Goal: Communication & Community: Answer question/provide support

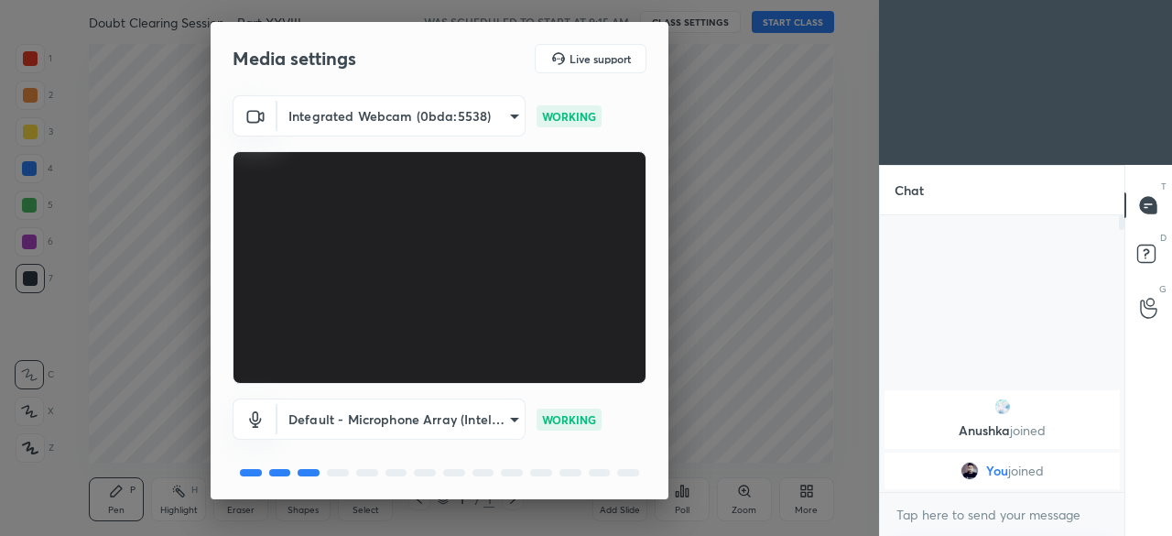
scroll to position [64, 0]
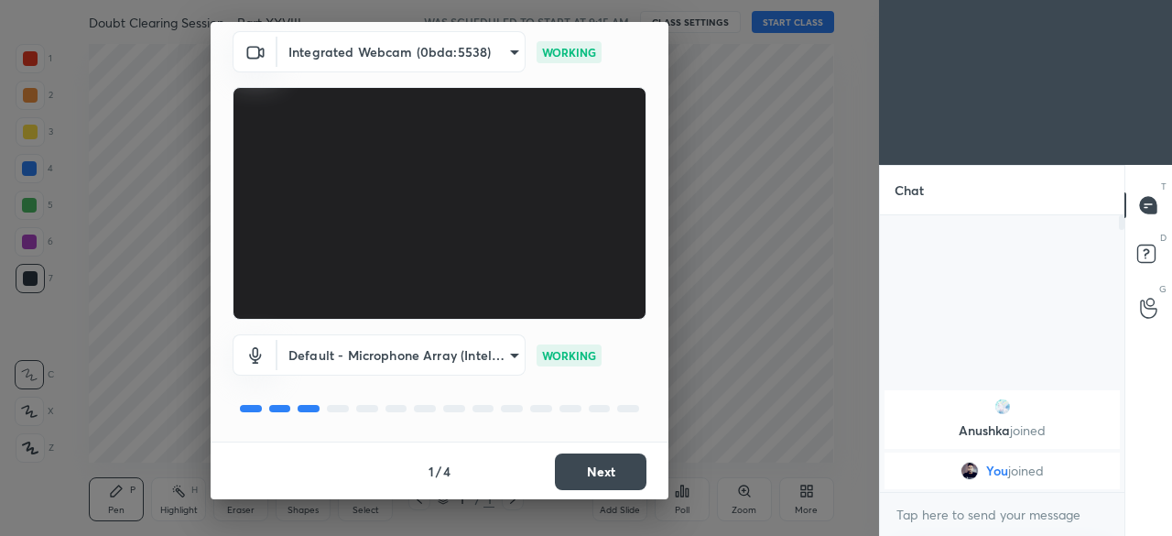
click at [603, 472] on button "Next" at bounding box center [601, 471] width 92 height 37
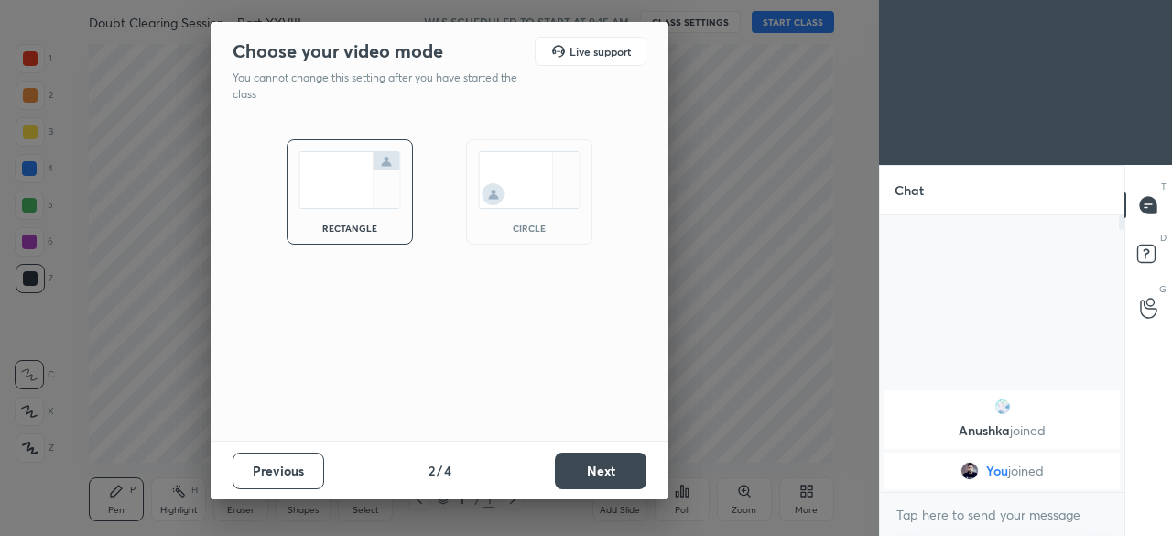
click at [519, 183] on img at bounding box center [529, 180] width 103 height 58
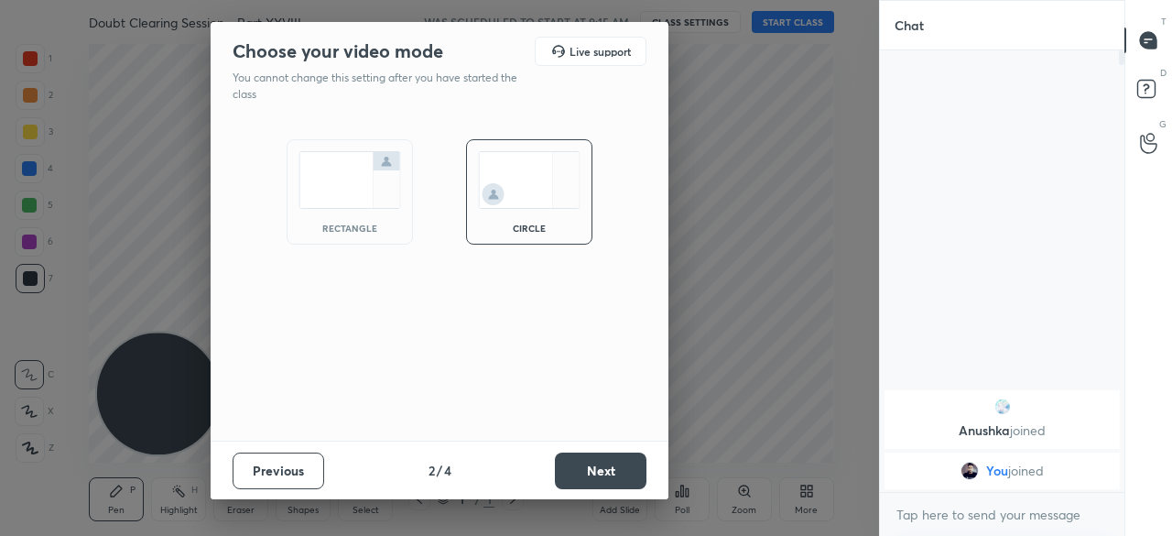
click at [590, 483] on button "Next" at bounding box center [601, 470] width 92 height 37
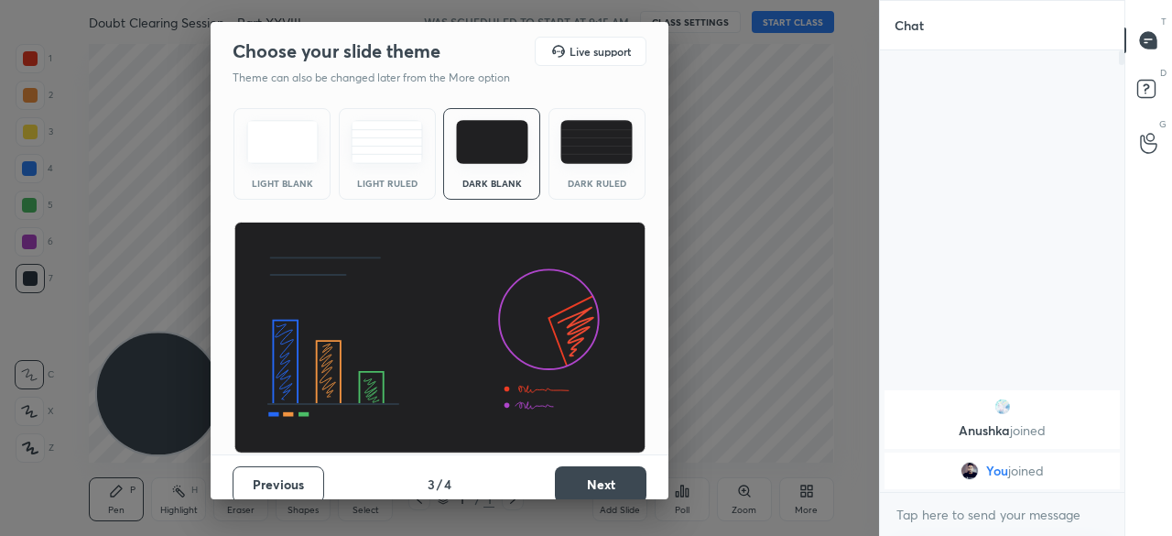
click at [590, 483] on button "Next" at bounding box center [601, 484] width 92 height 37
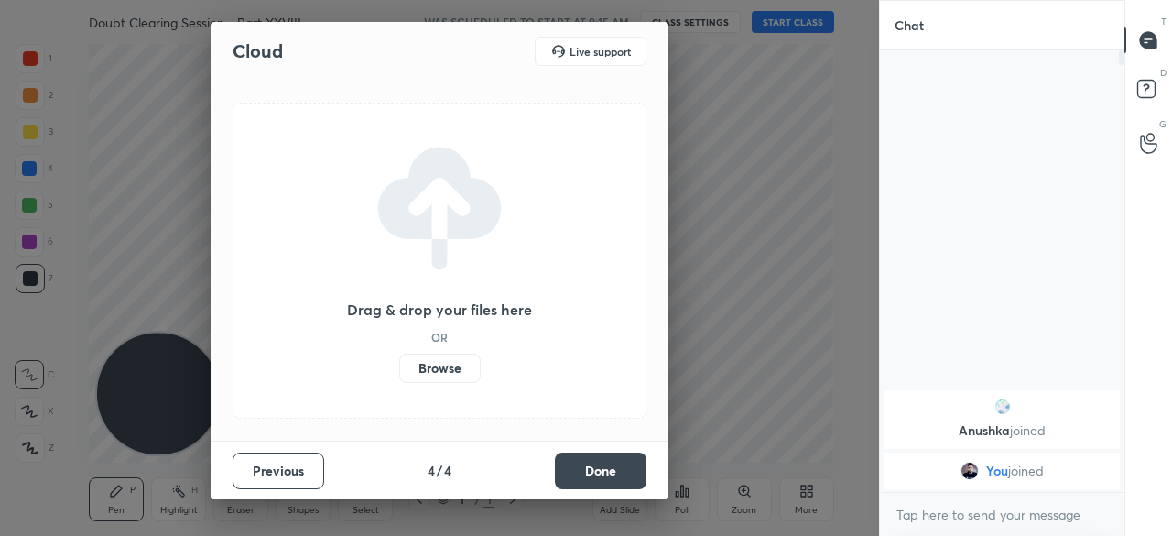
click at [590, 483] on button "Done" at bounding box center [601, 470] width 92 height 37
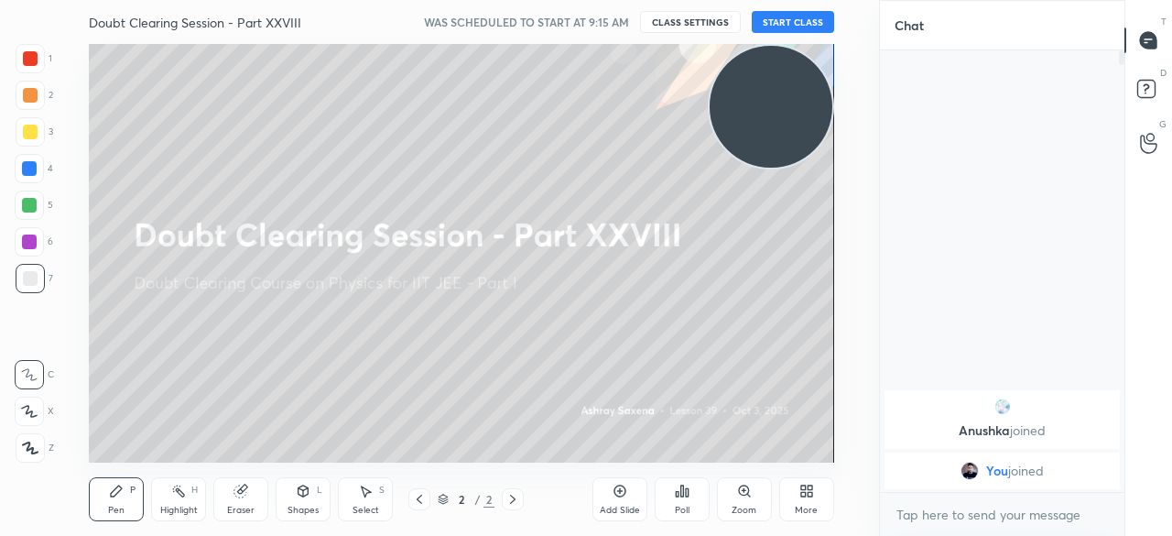
drag, startPoint x: 178, startPoint y: 392, endPoint x: 833, endPoint y: 24, distance: 751.8
click at [833, 24] on div "Doubt Clearing Session - Part XXVIII WAS SCHEDULED TO START AT 9:15 AM CLASS SE…" at bounding box center [462, 268] width 806 height 536
click at [773, 20] on button "START CLASS" at bounding box center [793, 22] width 82 height 22
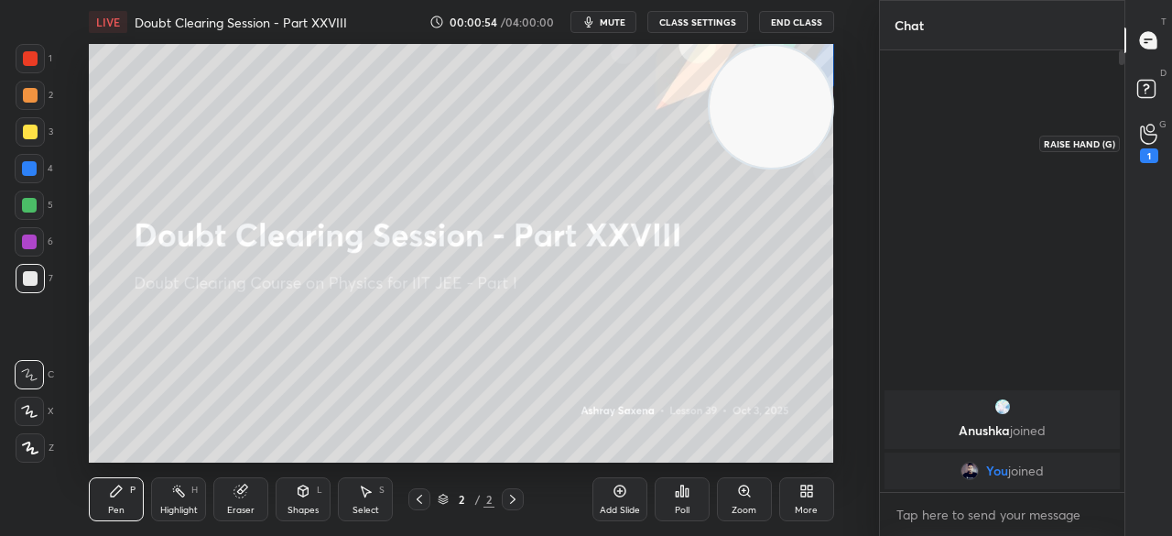
click at [1146, 138] on icon at bounding box center [1148, 134] width 17 height 21
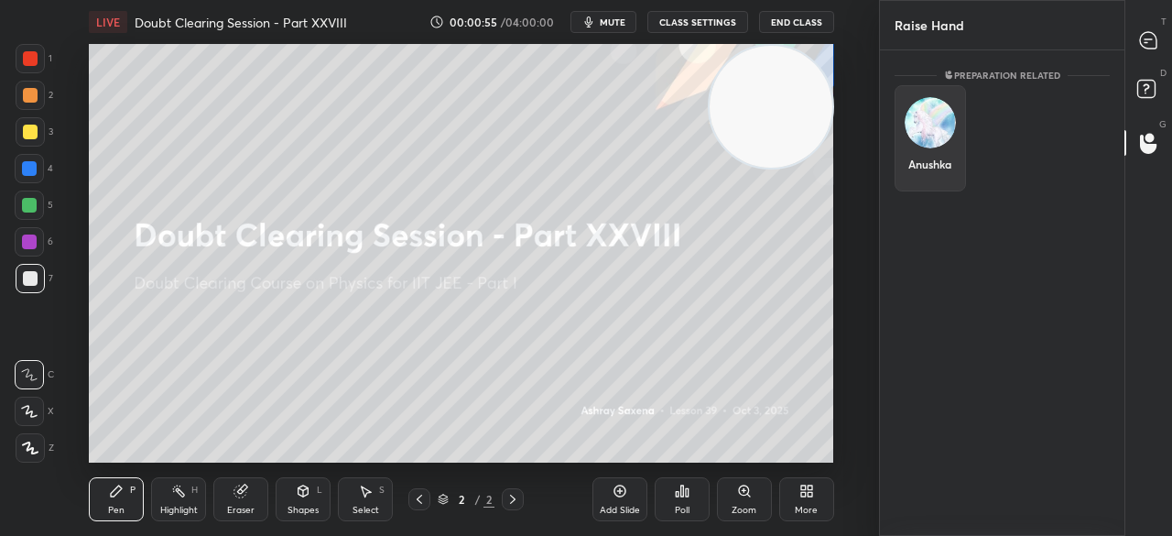
click at [952, 146] on div "Anushka" at bounding box center [930, 138] width 71 height 106
click at [933, 171] on button "INVITE" at bounding box center [930, 177] width 55 height 24
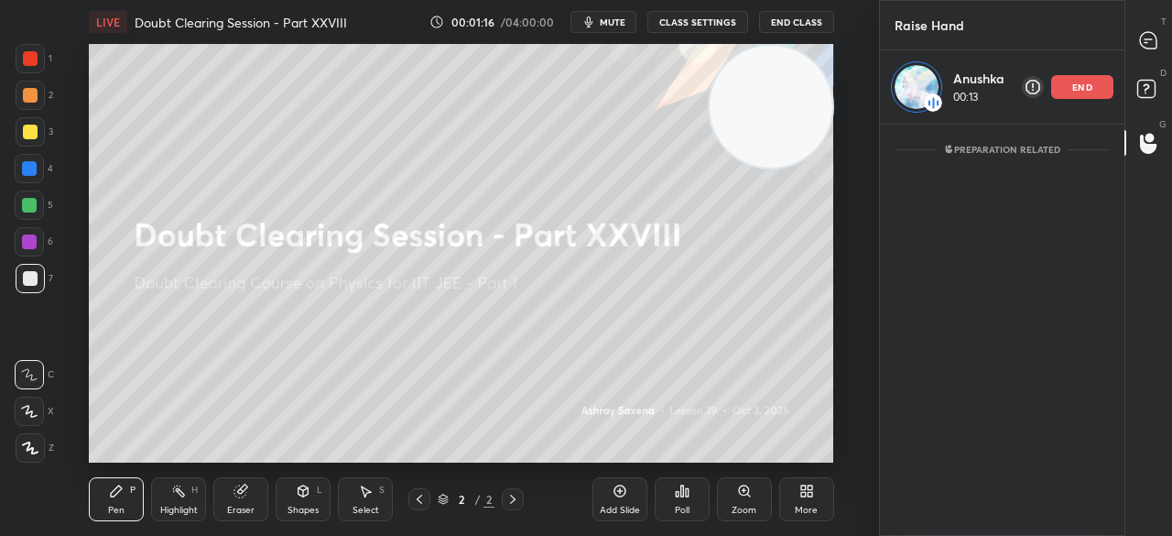
click at [613, 521] on div "Add Slide" at bounding box center [619, 499] width 55 height 44
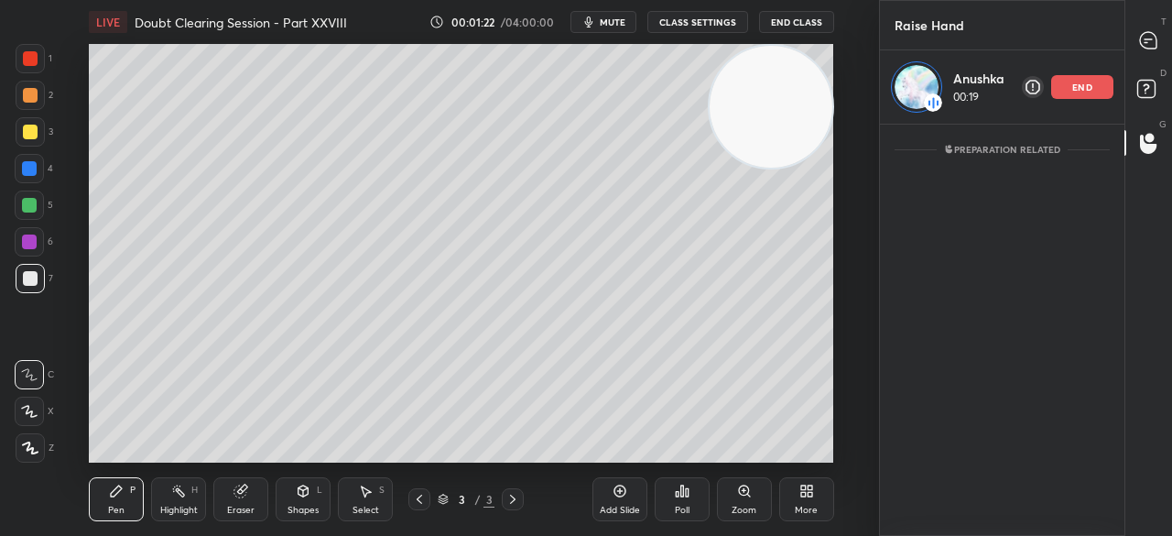
click at [23, 60] on div at bounding box center [30, 58] width 15 height 15
click at [37, 164] on div at bounding box center [29, 168] width 29 height 29
click at [33, 131] on div at bounding box center [30, 132] width 15 height 15
click at [29, 54] on div at bounding box center [30, 58] width 15 height 15
click at [26, 91] on div at bounding box center [30, 95] width 15 height 15
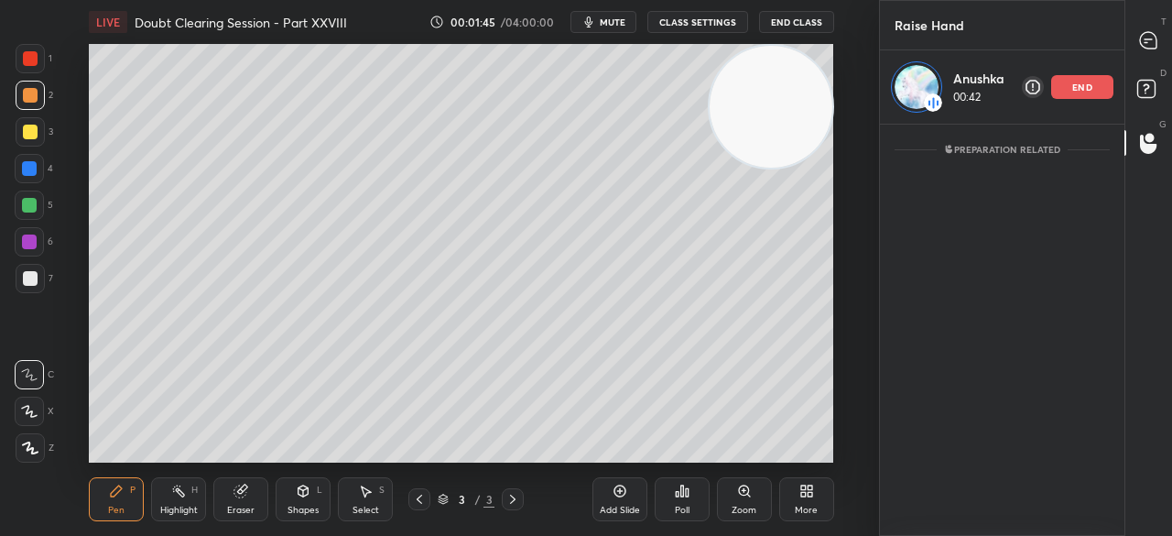
click at [31, 199] on div at bounding box center [29, 205] width 15 height 15
click at [31, 238] on div at bounding box center [29, 241] width 15 height 15
click at [32, 274] on div at bounding box center [30, 278] width 15 height 15
click at [31, 50] on div at bounding box center [30, 58] width 29 height 29
click at [30, 96] on div at bounding box center [30, 95] width 15 height 15
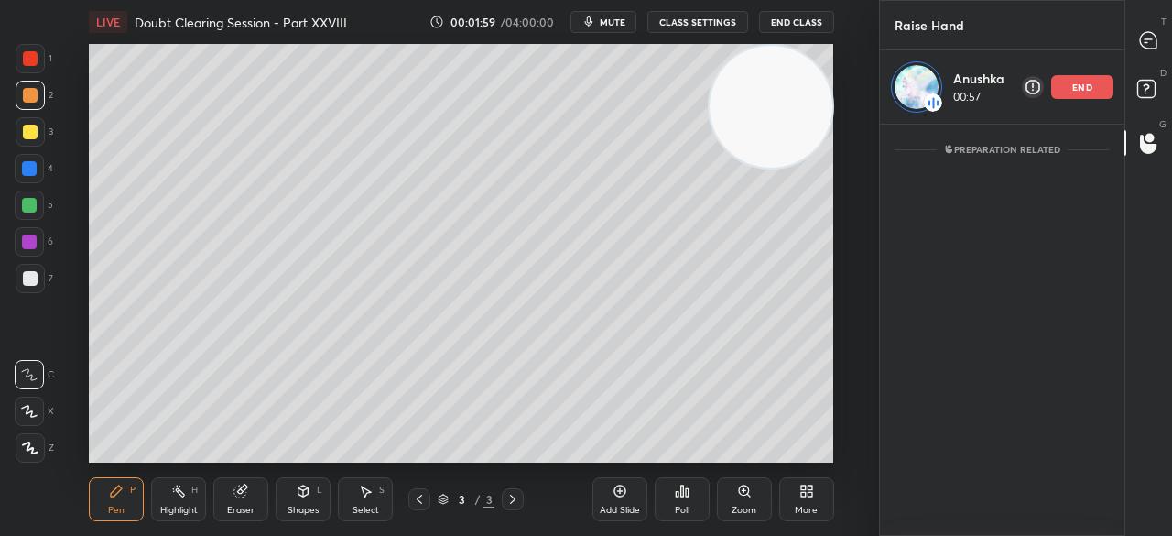
click at [30, 65] on div at bounding box center [30, 58] width 15 height 15
click at [27, 166] on div at bounding box center [29, 168] width 15 height 15
click at [27, 63] on div at bounding box center [30, 58] width 15 height 15
click at [23, 140] on div at bounding box center [30, 131] width 29 height 29
click at [28, 158] on div at bounding box center [29, 168] width 29 height 29
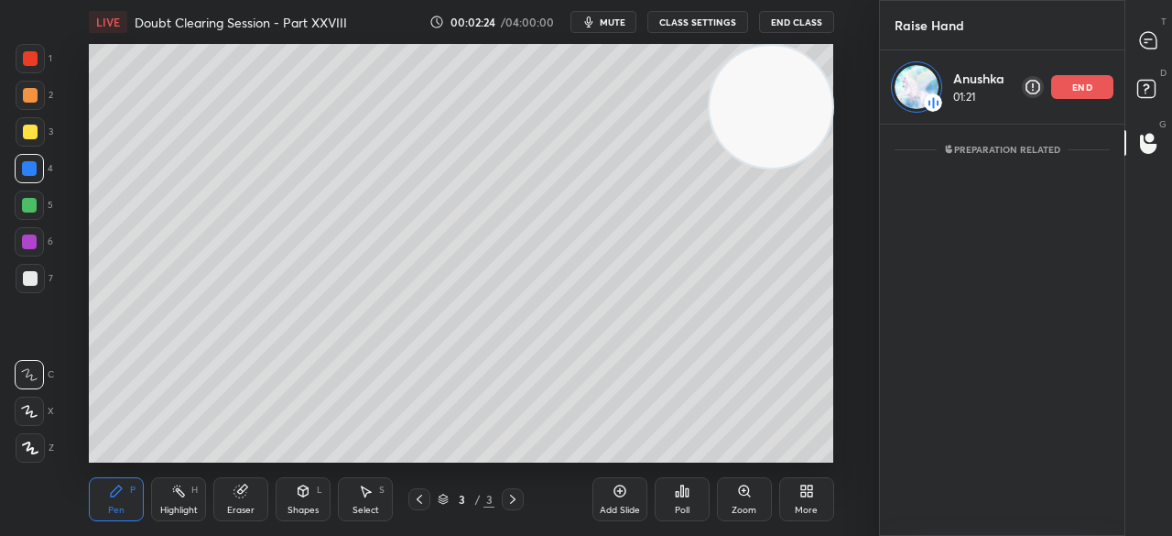
click at [33, 51] on div at bounding box center [30, 58] width 15 height 15
click at [30, 118] on div at bounding box center [30, 131] width 29 height 29
click at [30, 98] on div at bounding box center [30, 95] width 15 height 15
click at [31, 168] on div at bounding box center [29, 168] width 15 height 15
click at [33, 61] on div at bounding box center [30, 58] width 15 height 15
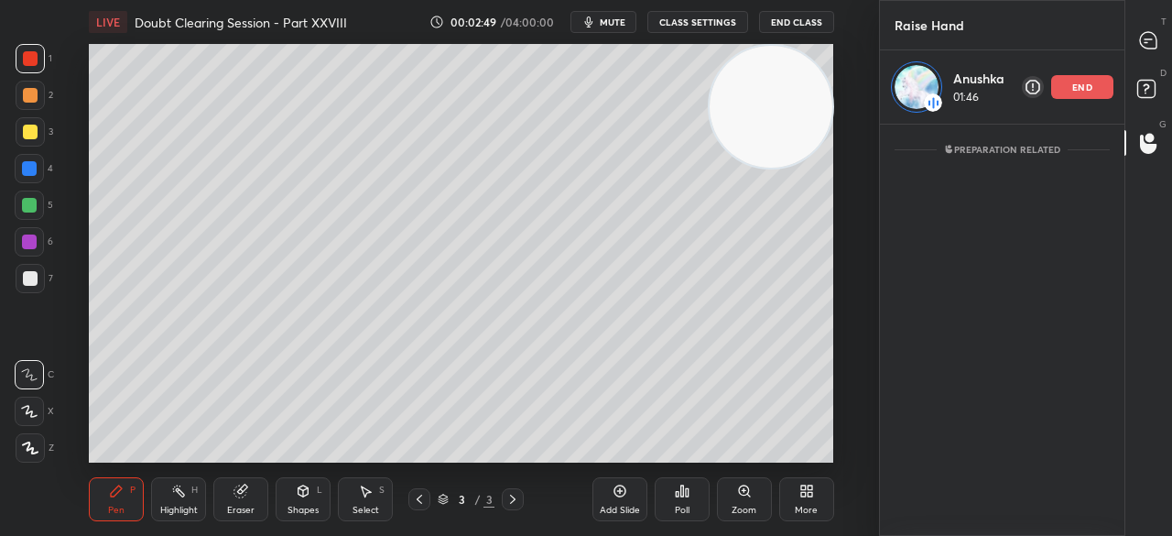
click at [30, 129] on div at bounding box center [30, 132] width 15 height 15
click at [31, 60] on div at bounding box center [30, 58] width 15 height 15
click at [23, 131] on div at bounding box center [30, 132] width 15 height 15
click at [24, 168] on div at bounding box center [29, 168] width 15 height 15
click at [31, 199] on div at bounding box center [29, 205] width 15 height 15
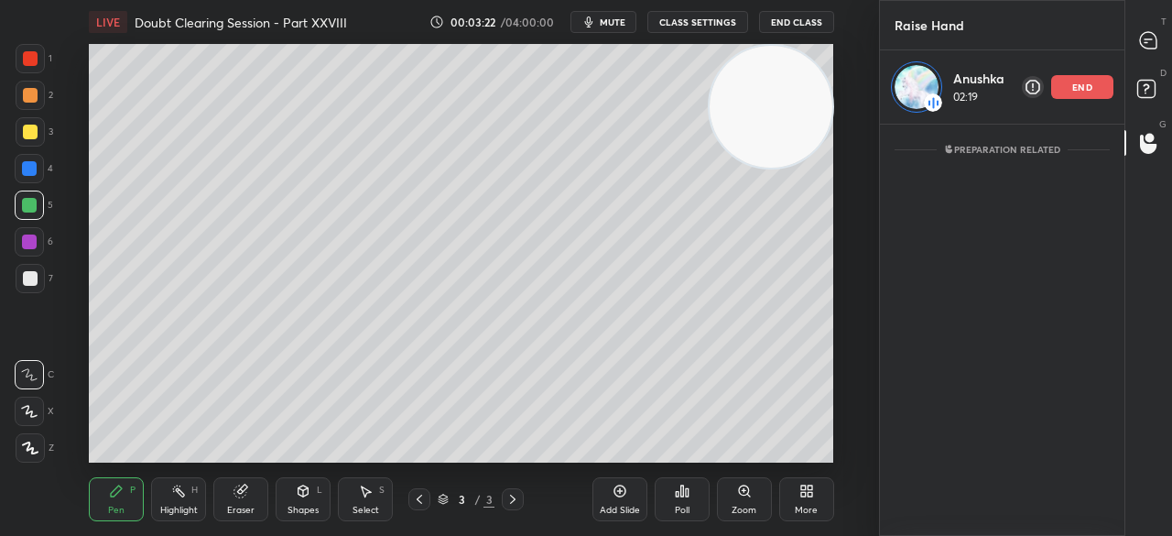
click at [35, 131] on div at bounding box center [30, 132] width 15 height 15
click at [32, 60] on div at bounding box center [30, 58] width 15 height 15
click at [31, 94] on div at bounding box center [30, 95] width 15 height 15
click at [30, 136] on div at bounding box center [30, 132] width 15 height 15
click at [30, 105] on div at bounding box center [30, 95] width 29 height 29
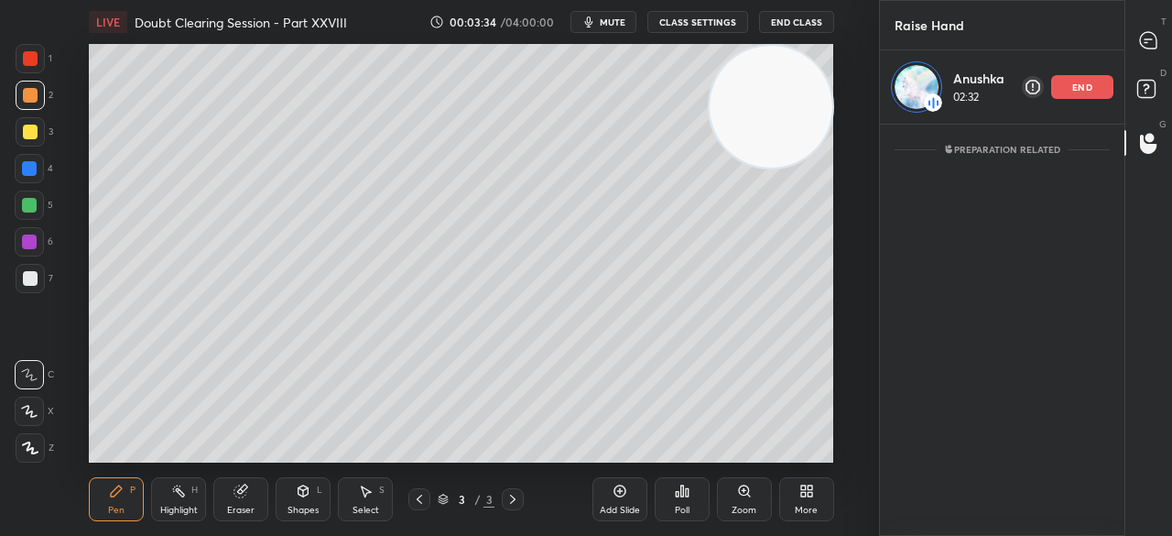
click at [35, 173] on div at bounding box center [29, 168] width 15 height 15
click at [36, 49] on div at bounding box center [30, 58] width 29 height 29
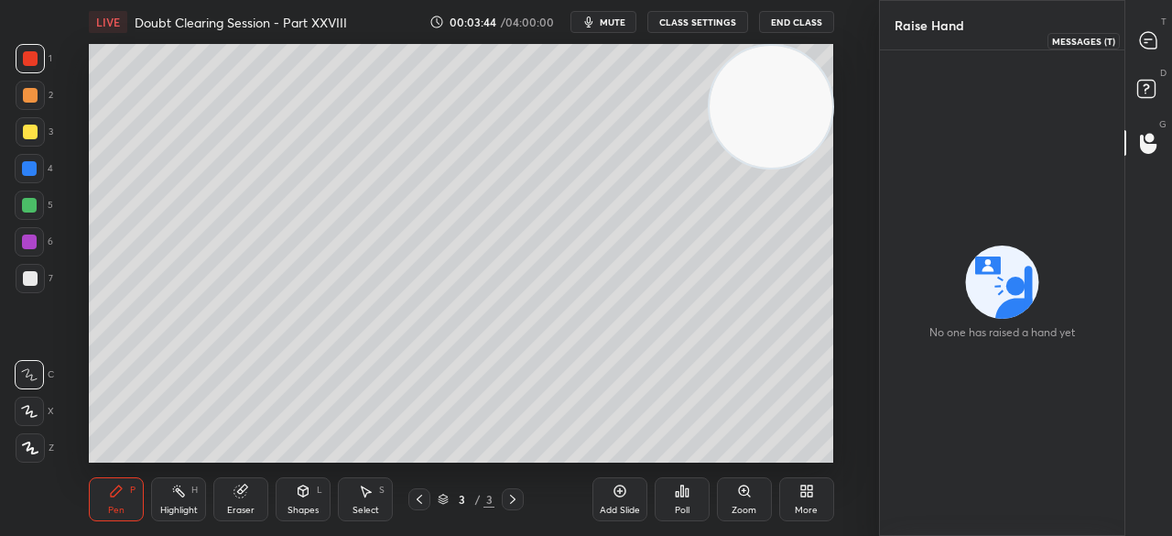
click at [1149, 32] on icon at bounding box center [1148, 40] width 16 height 16
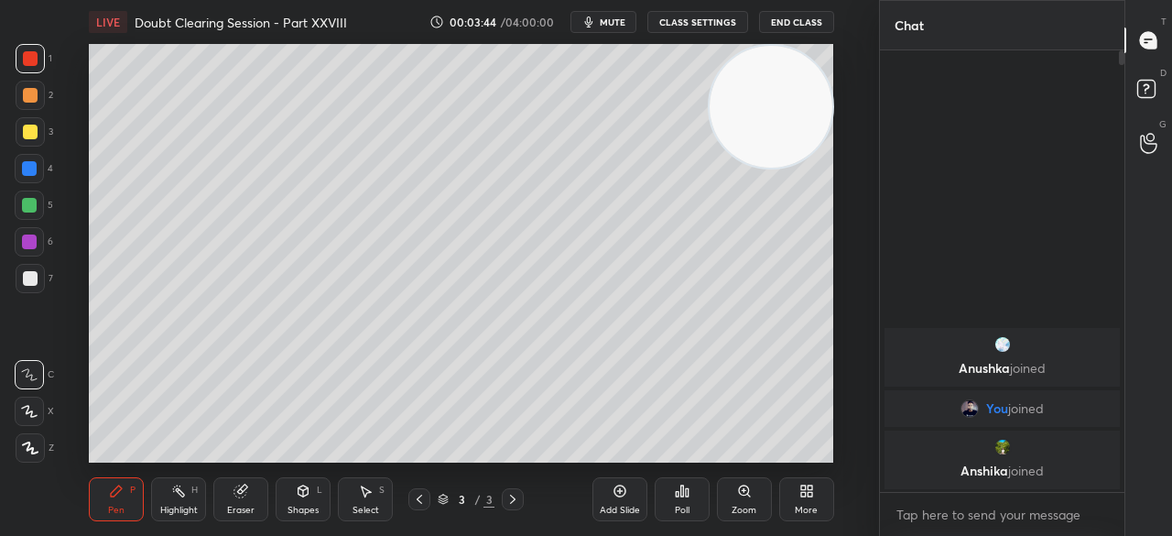
scroll to position [436, 239]
click at [974, 472] on p "[PERSON_NAME] joined" at bounding box center [1001, 470] width 213 height 15
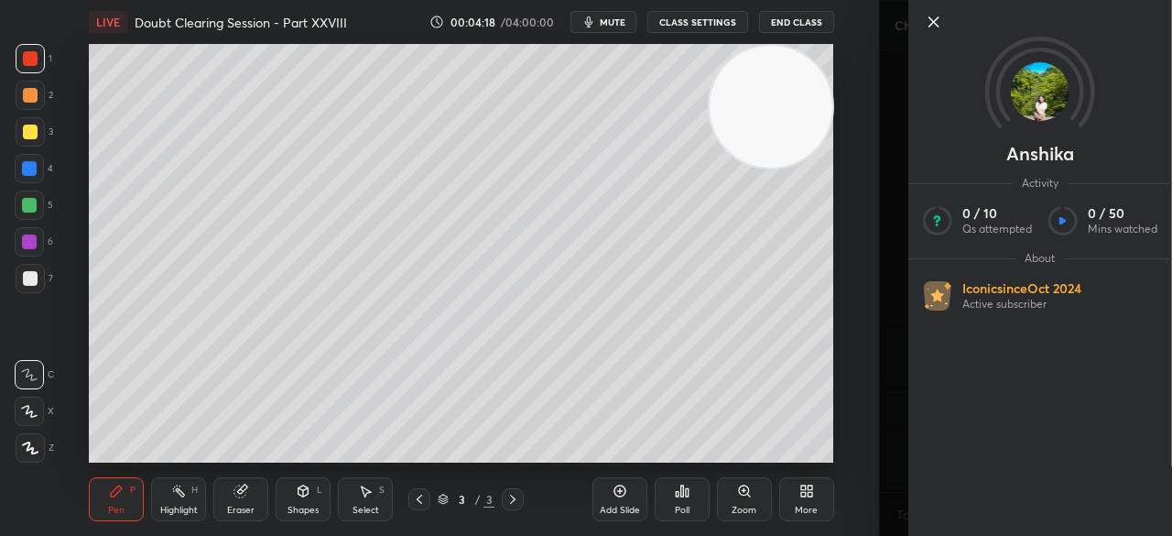
click at [930, 19] on icon at bounding box center [933, 21] width 9 height 9
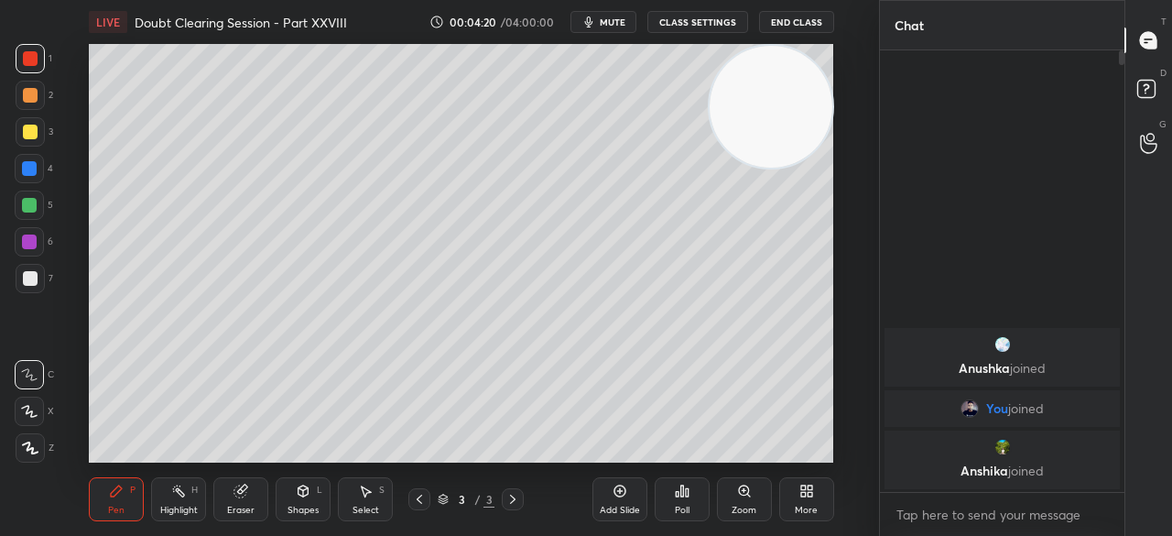
click at [625, 19] on span "mute" at bounding box center [613, 22] width 26 height 13
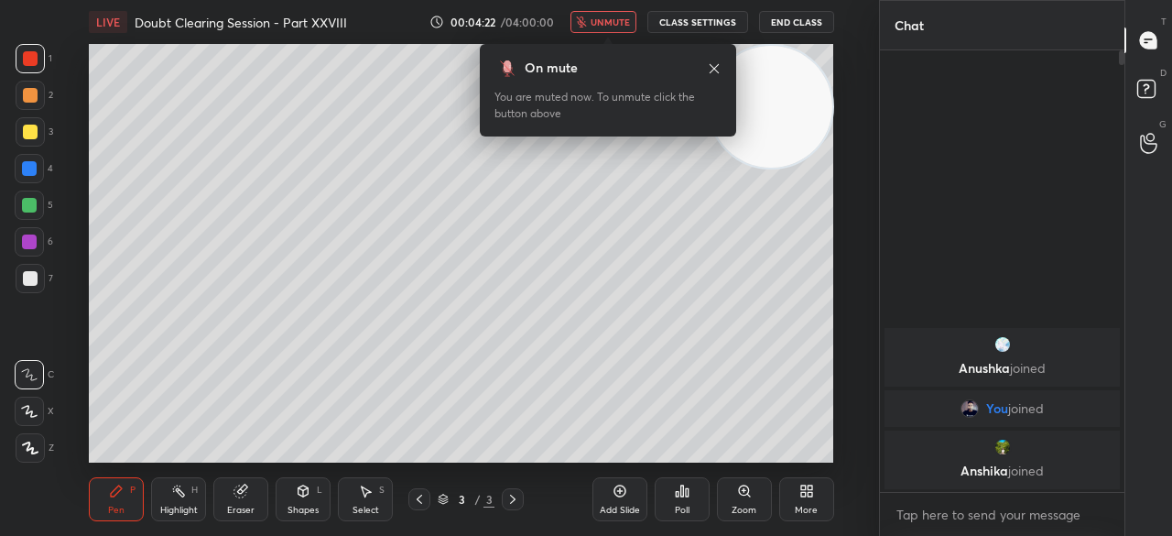
click at [786, 26] on button "End Class" at bounding box center [796, 22] width 75 height 22
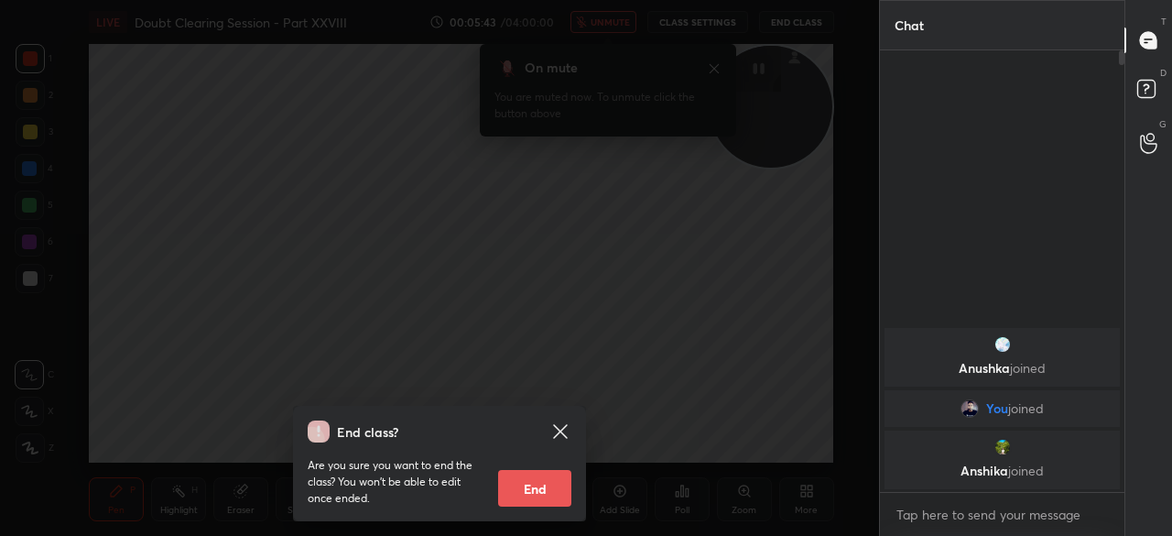
click at [557, 422] on icon at bounding box center [560, 431] width 22 height 22
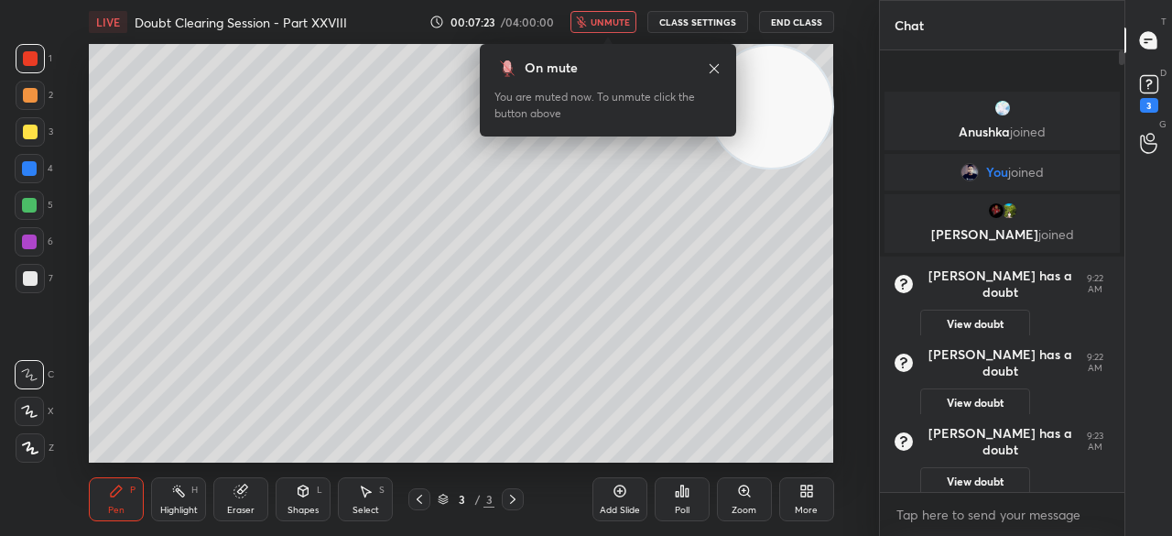
click at [621, 14] on button "unmute" at bounding box center [603, 22] width 66 height 22
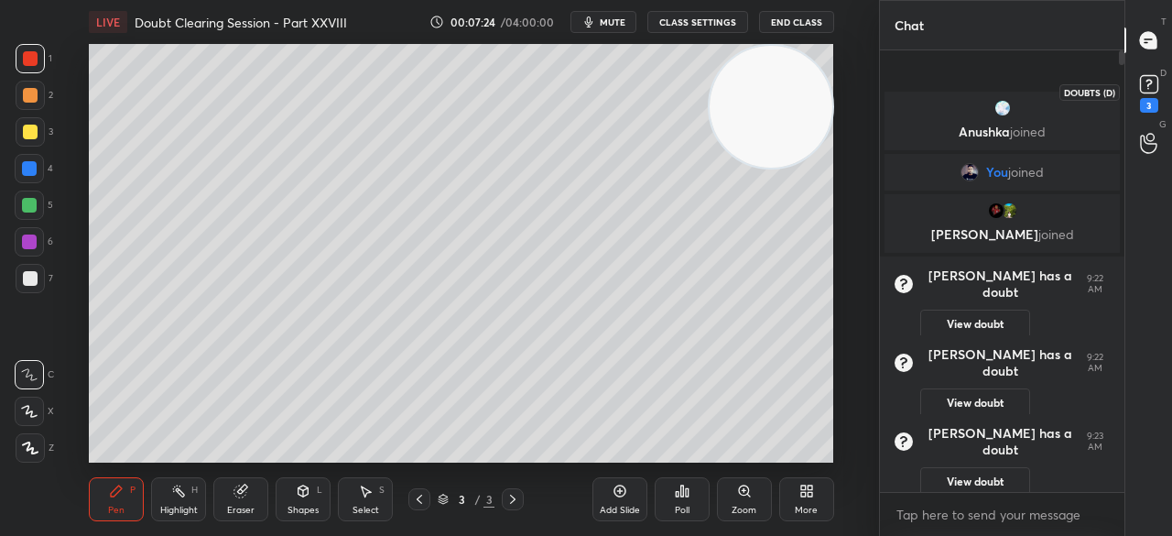
click at [1141, 91] on rect at bounding box center [1148, 84] width 17 height 17
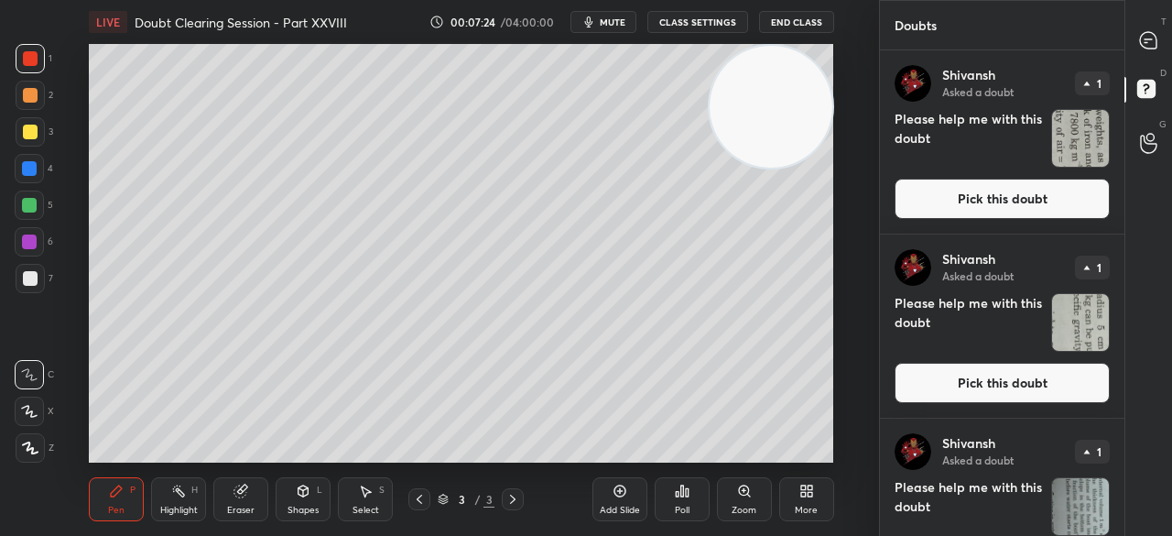
scroll to position [66, 0]
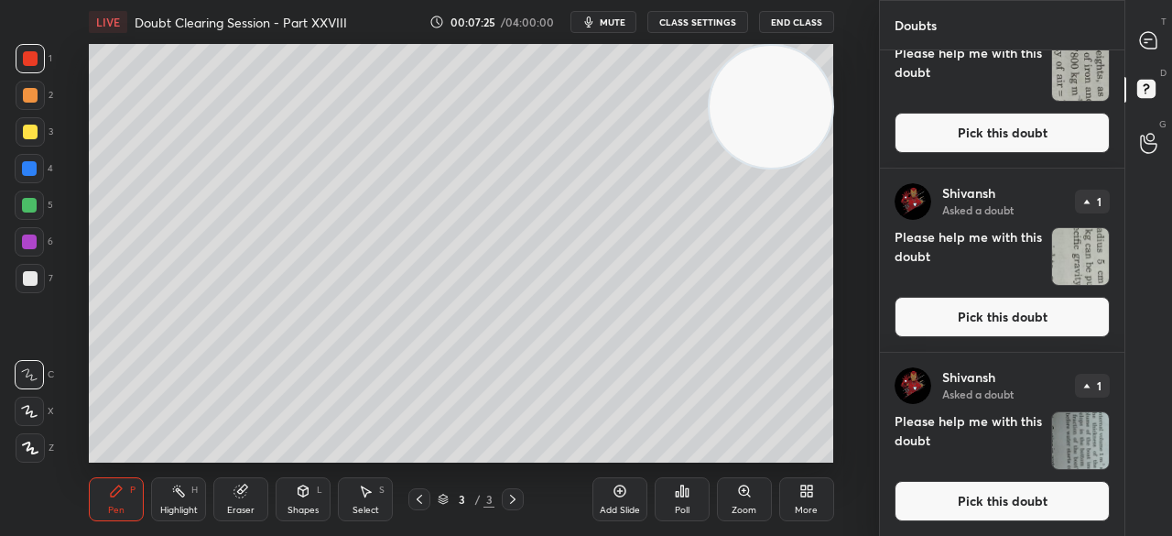
click at [967, 494] on button "Pick this doubt" at bounding box center [1002, 501] width 215 height 40
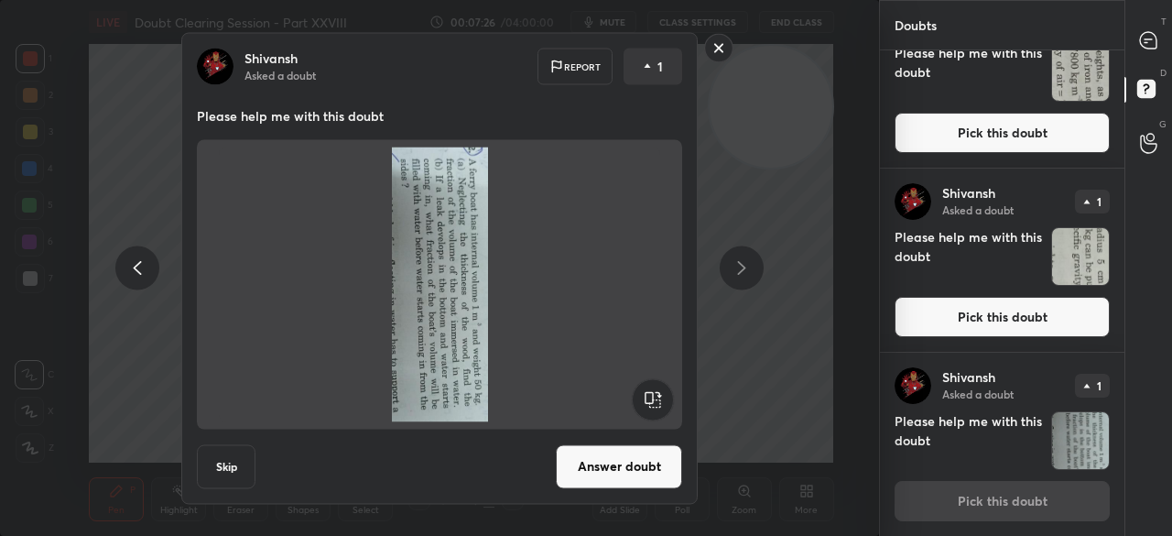
click at [656, 403] on rect at bounding box center [652, 398] width 41 height 41
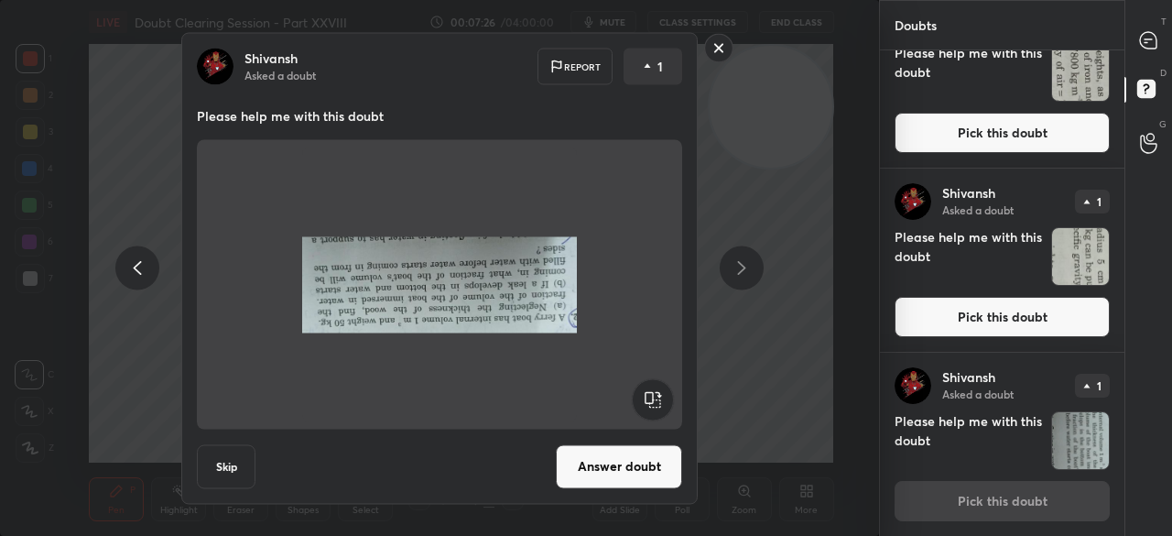
click at [656, 402] on rect at bounding box center [652, 398] width 41 height 41
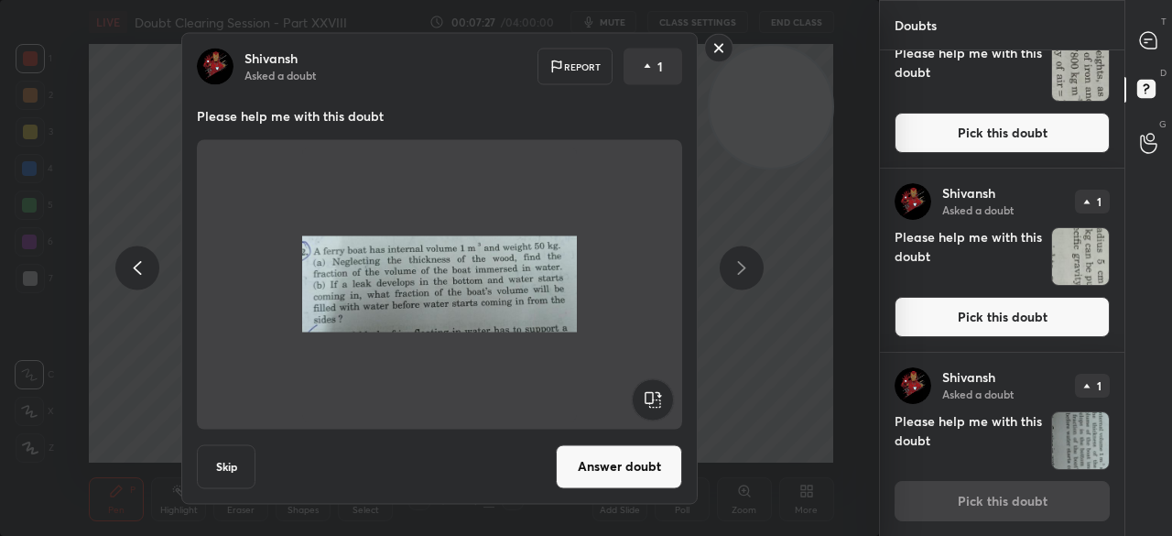
click at [634, 463] on button "Answer doubt" at bounding box center [619, 466] width 126 height 44
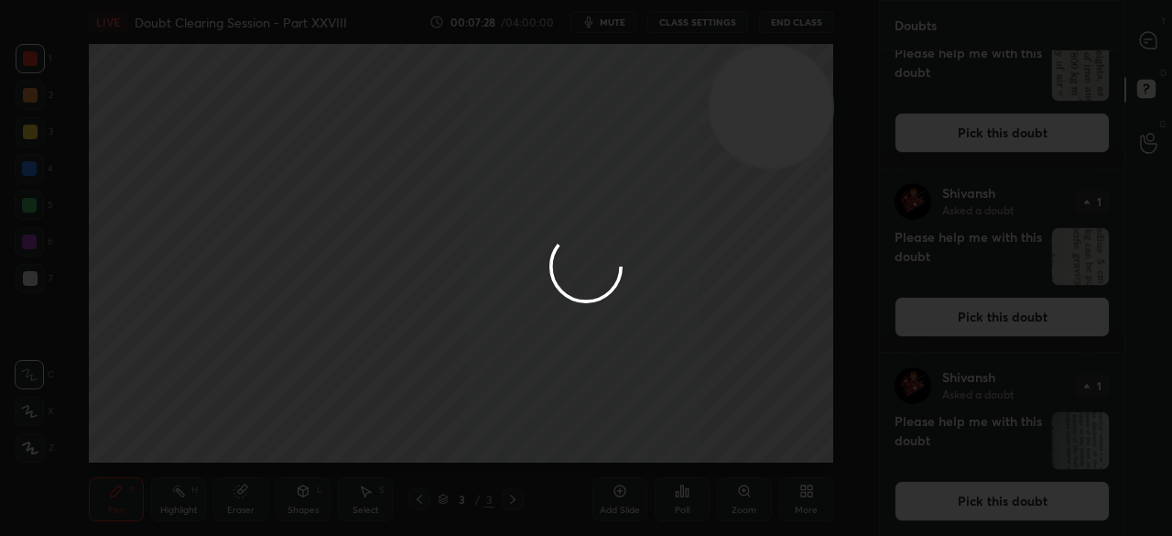
scroll to position [0, 0]
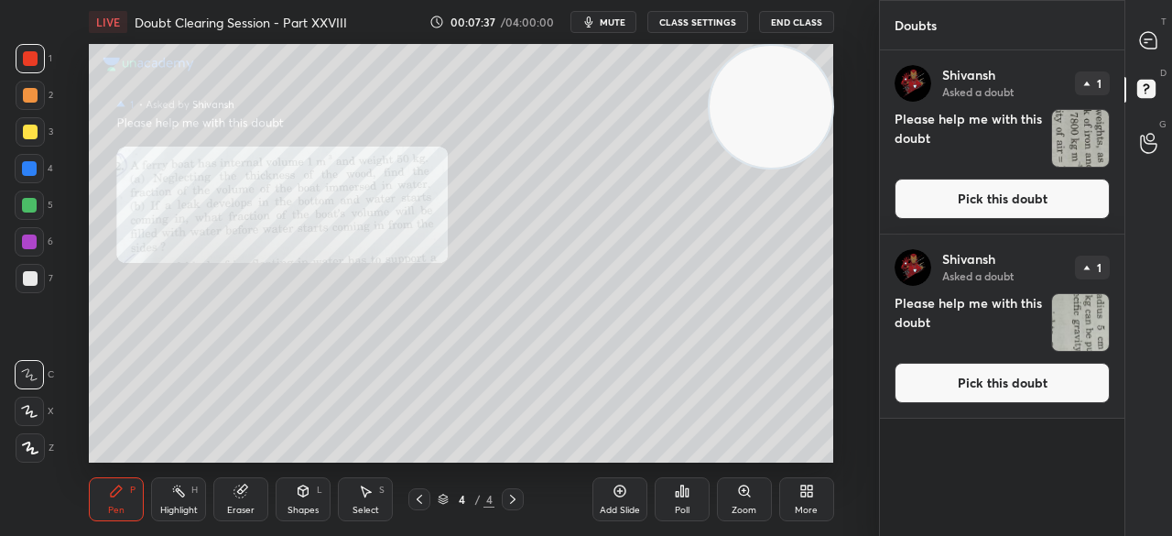
click at [808, 25] on button "End Class" at bounding box center [796, 22] width 75 height 22
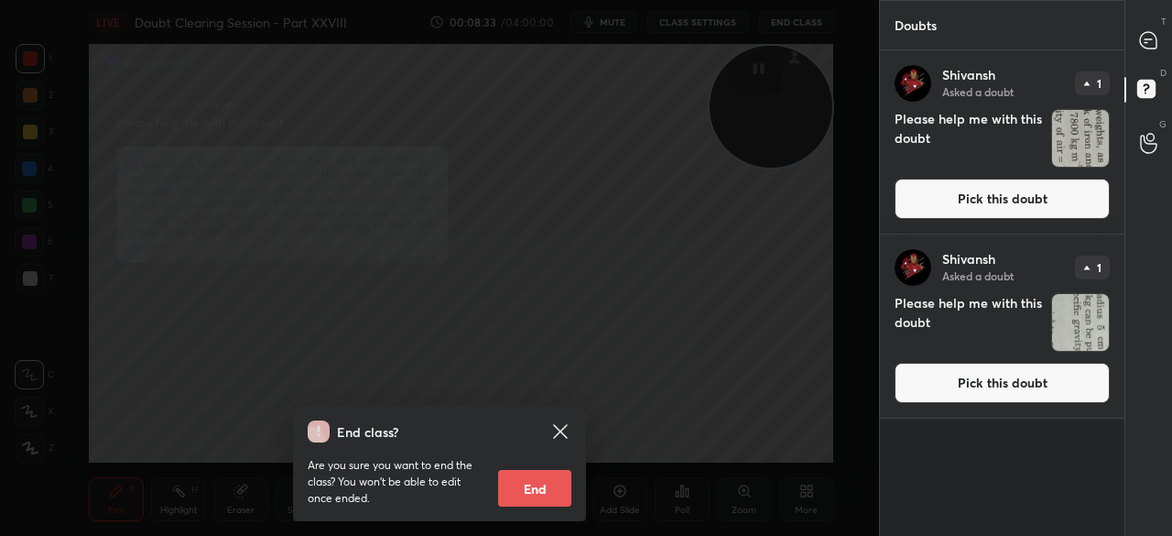
click at [559, 429] on icon at bounding box center [560, 431] width 14 height 14
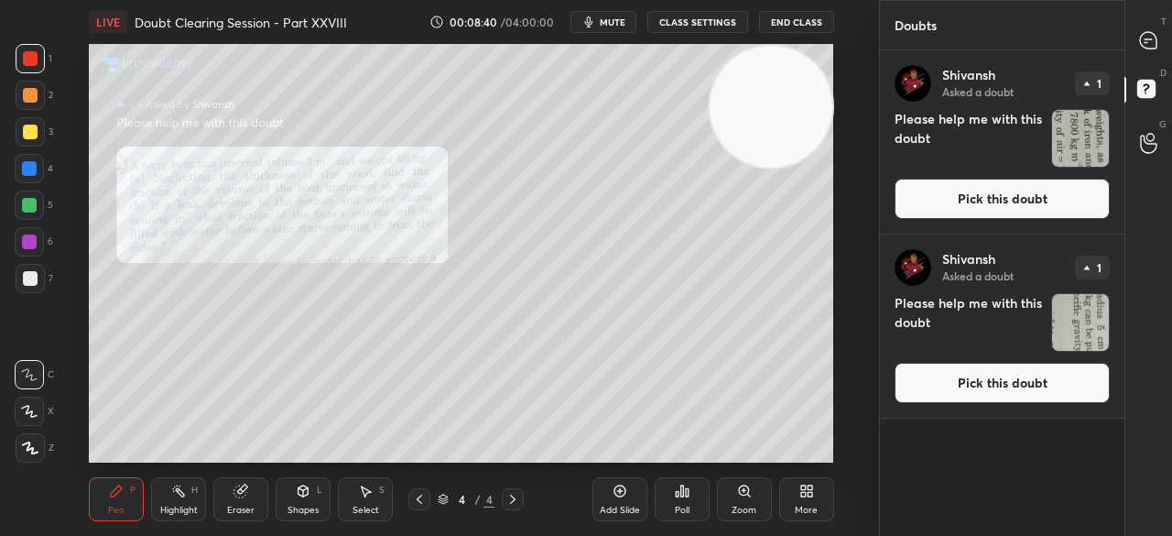
click at [797, 25] on button "End Class" at bounding box center [796, 22] width 75 height 22
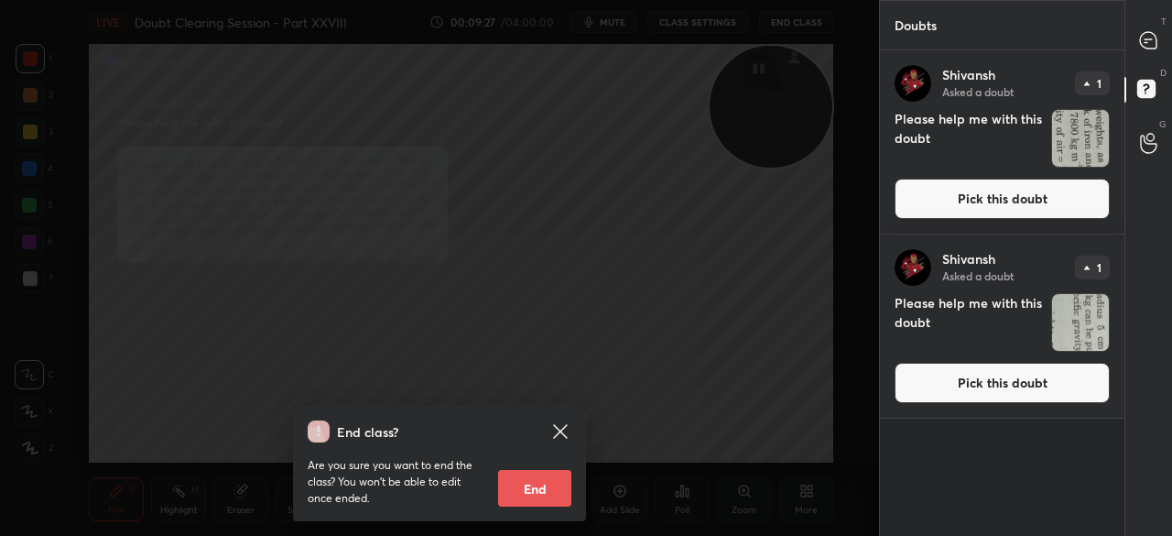
click at [570, 422] on icon at bounding box center [560, 431] width 22 height 22
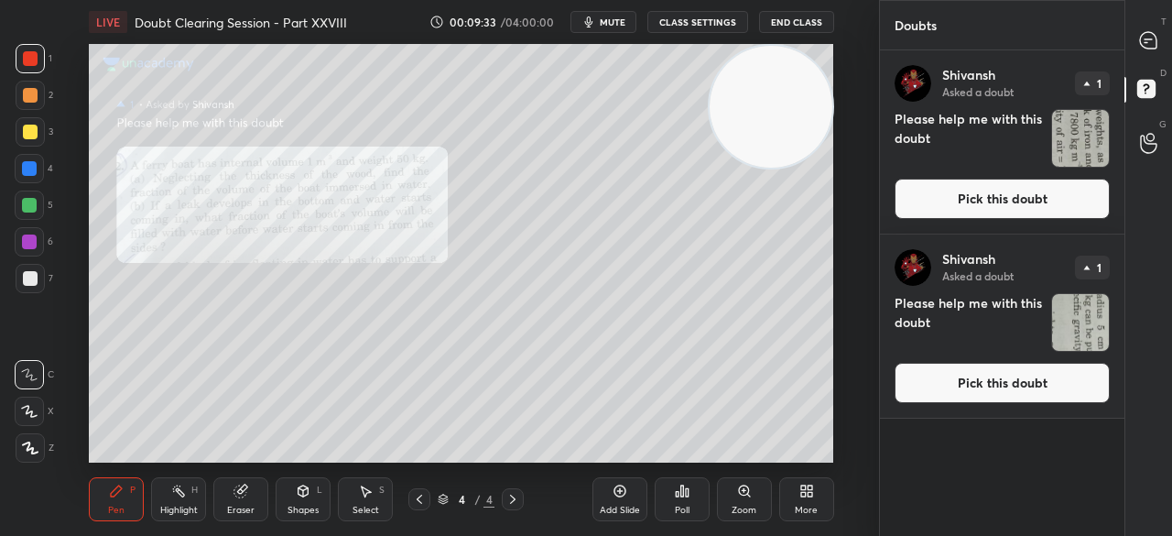
click at [1131, 45] on div at bounding box center [1149, 40] width 37 height 33
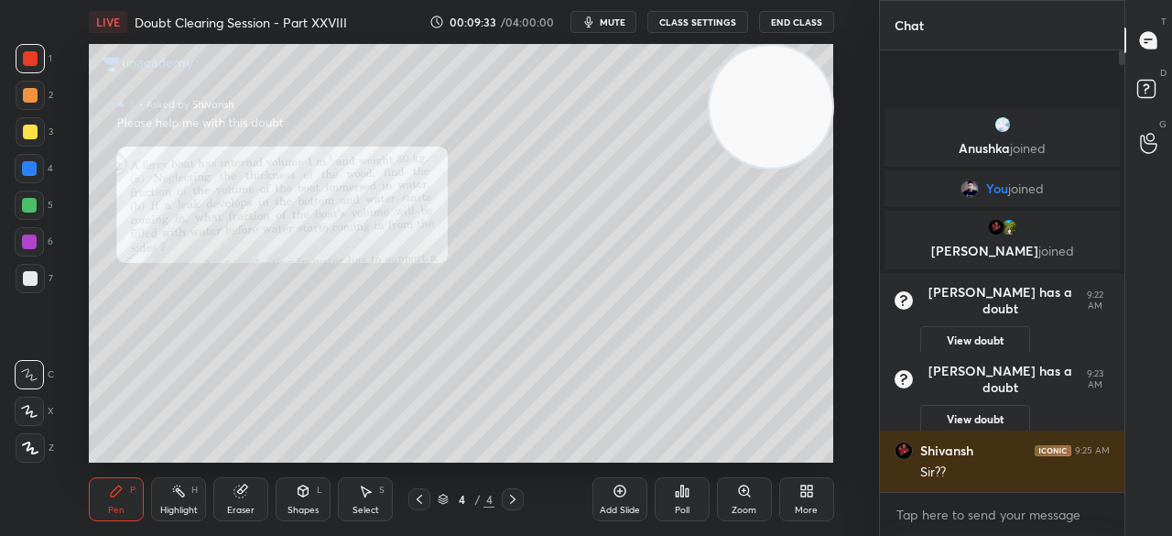
scroll to position [436, 239]
click at [1145, 83] on rect at bounding box center [1145, 89] width 17 height 17
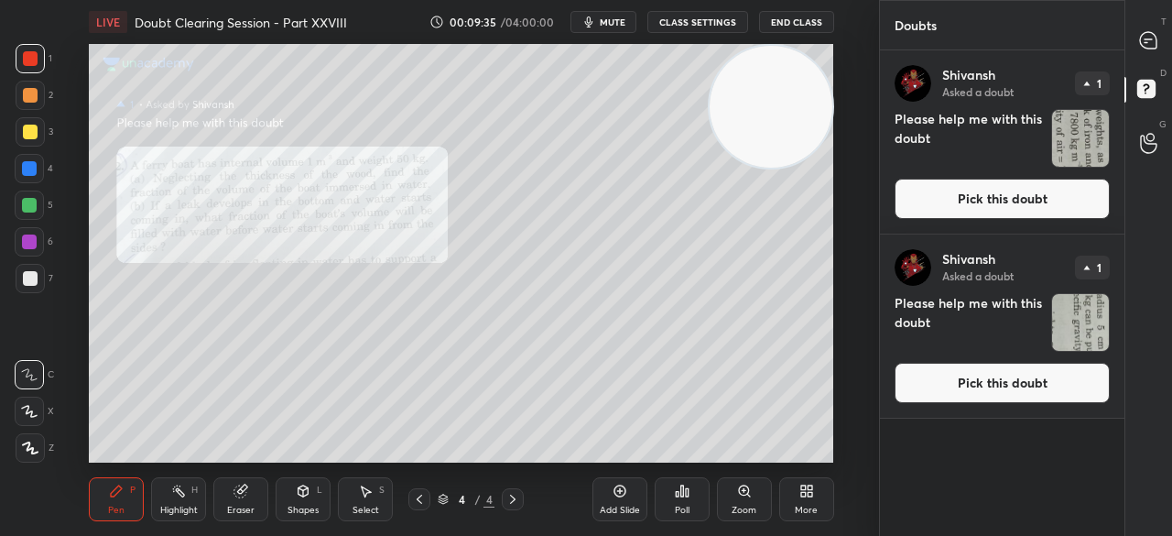
click at [971, 213] on button "Pick this doubt" at bounding box center [1002, 199] width 215 height 40
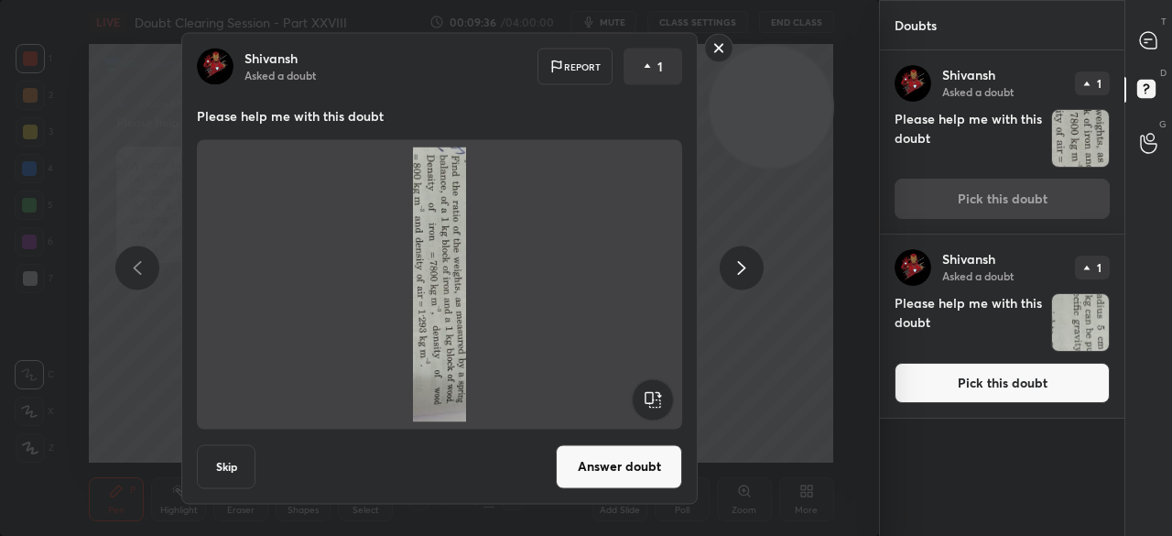
click at [646, 392] on rect at bounding box center [652, 398] width 41 height 41
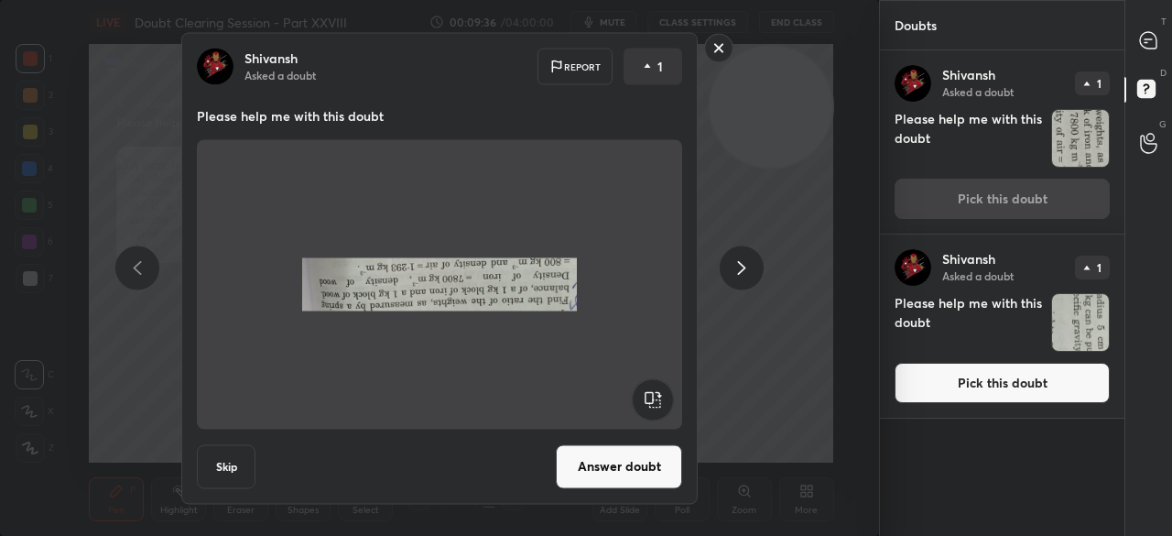
click at [648, 402] on rect at bounding box center [652, 398] width 41 height 41
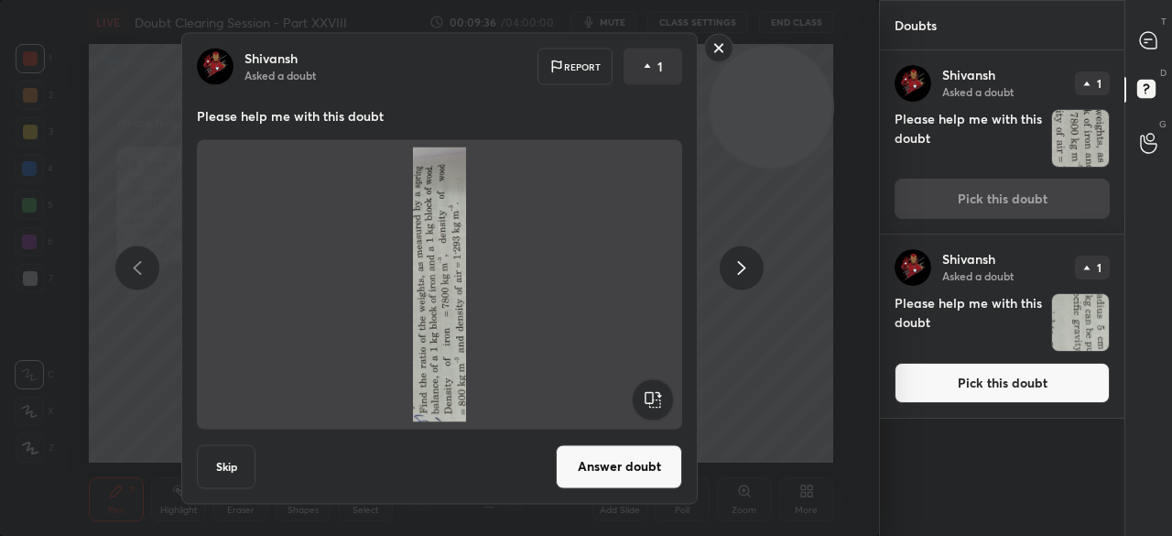
click at [647, 402] on rect at bounding box center [652, 398] width 41 height 41
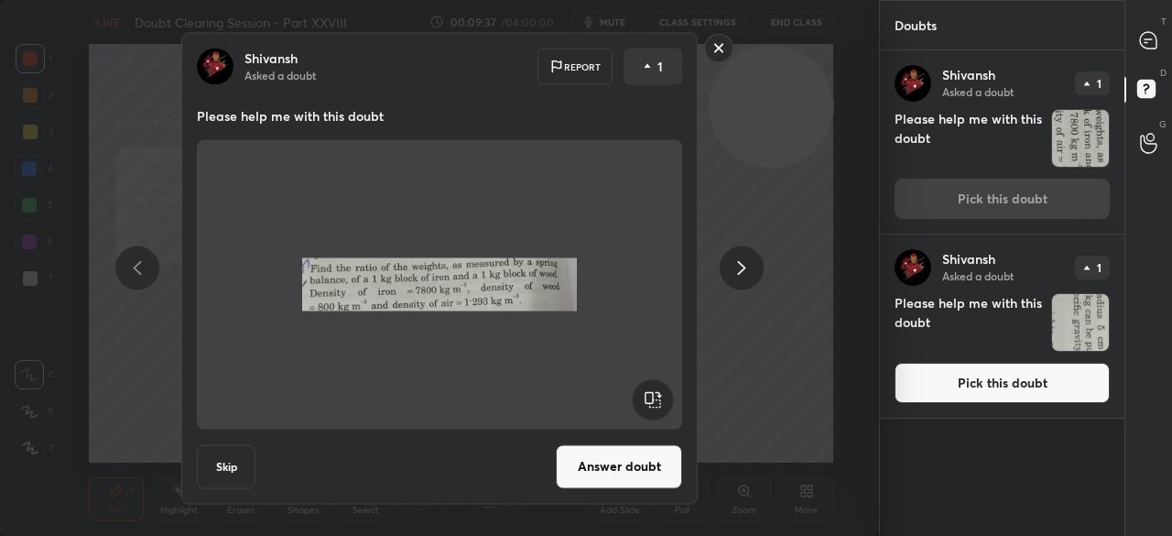
click at [617, 462] on button "Answer doubt" at bounding box center [619, 466] width 126 height 44
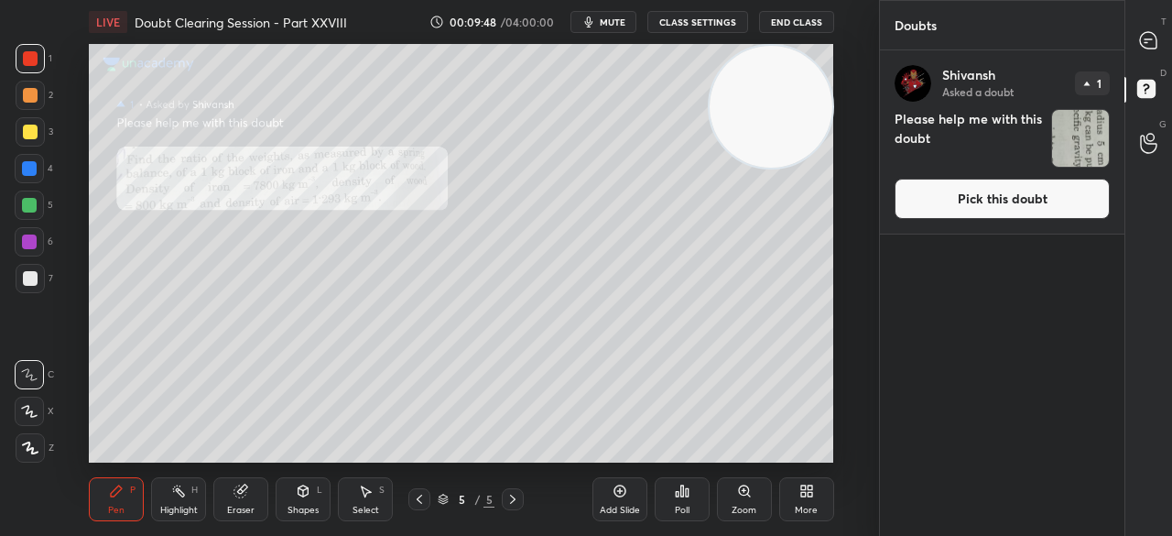
click at [938, 209] on button "Pick this doubt" at bounding box center [1002, 199] width 215 height 40
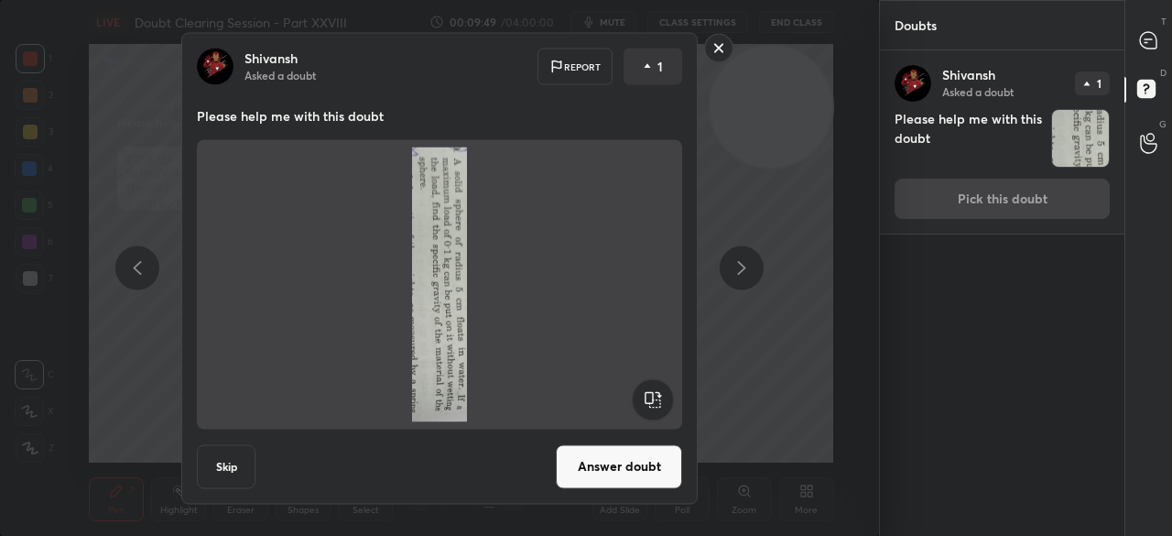
click at [630, 401] on img at bounding box center [439, 283] width 441 height 275
click at [638, 402] on rect at bounding box center [652, 398] width 41 height 41
click at [641, 404] on rect at bounding box center [652, 398] width 41 height 41
click at [645, 403] on rect at bounding box center [652, 398] width 41 height 41
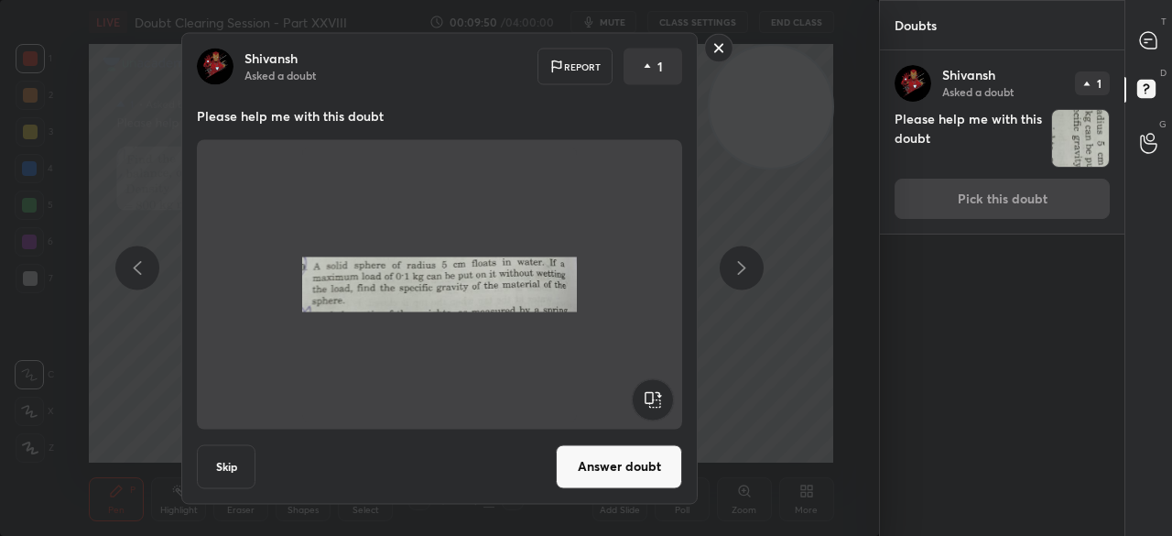
click at [602, 460] on button "Answer doubt" at bounding box center [619, 466] width 126 height 44
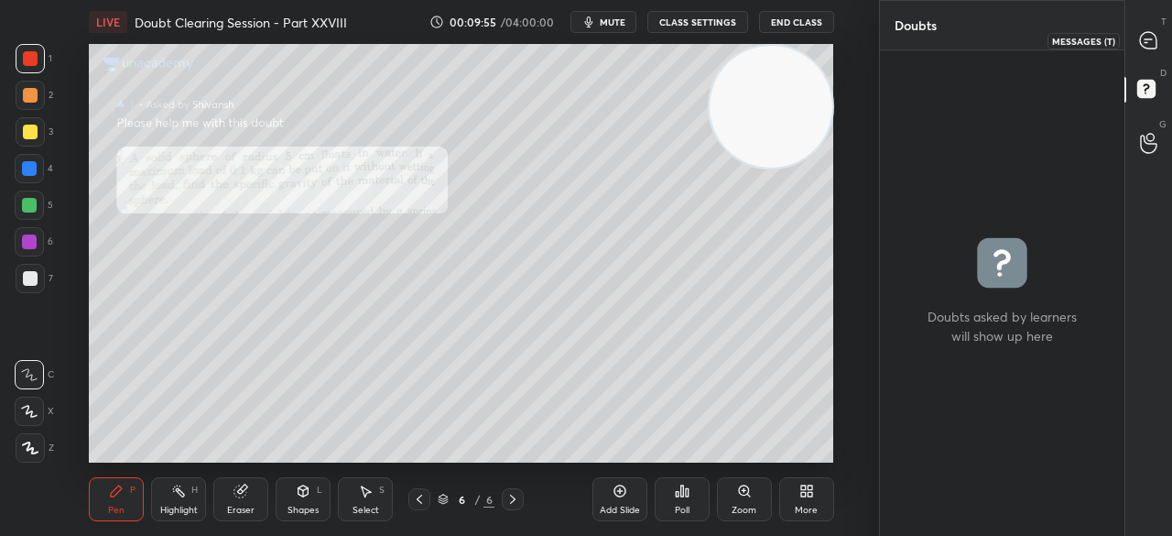
click at [1134, 33] on div at bounding box center [1149, 40] width 37 height 33
click at [1136, 32] on div at bounding box center [1149, 40] width 37 height 33
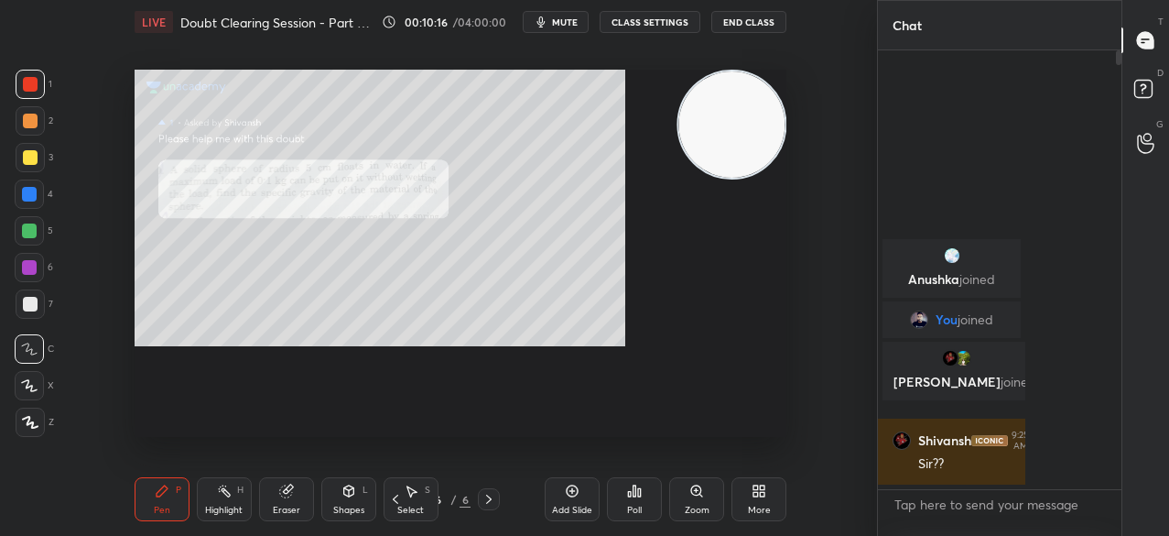
scroll to position [6, 5]
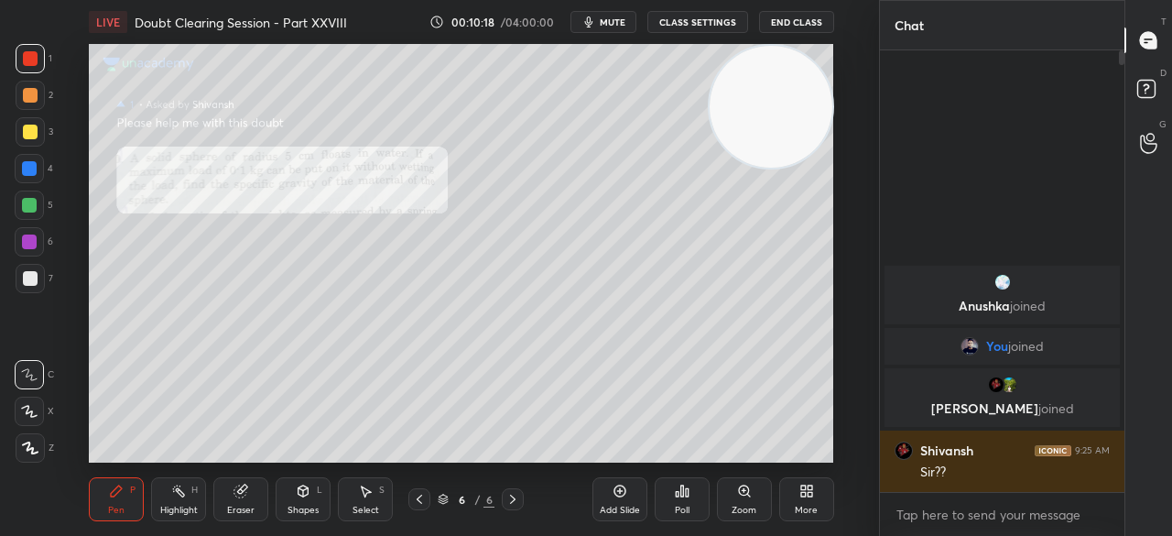
click at [613, 18] on span "mute" at bounding box center [613, 22] width 26 height 13
click at [789, 20] on button "End Class" at bounding box center [796, 22] width 75 height 22
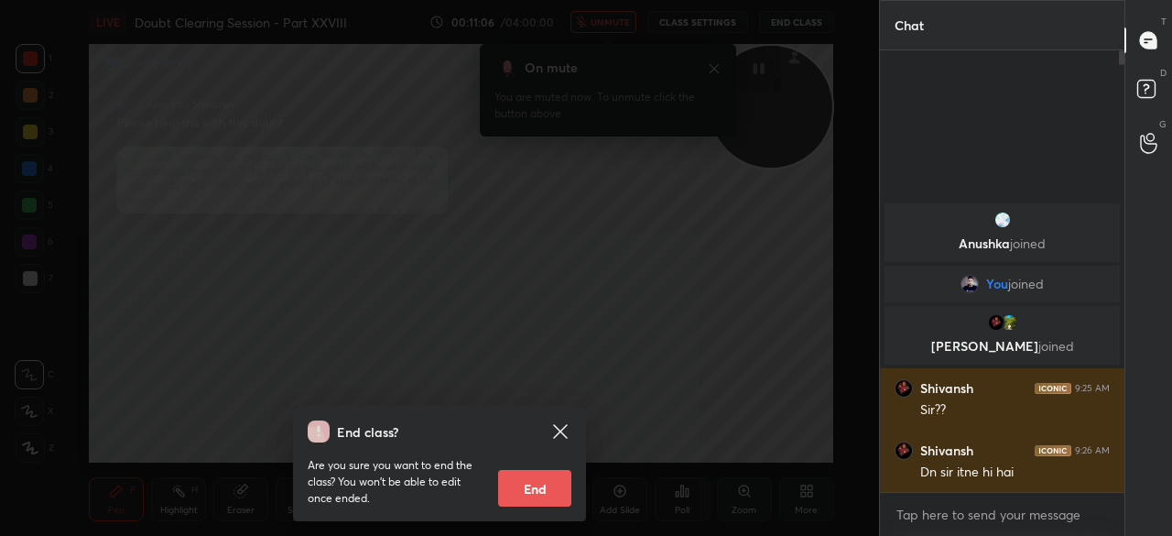
click at [559, 426] on icon at bounding box center [560, 431] width 22 height 22
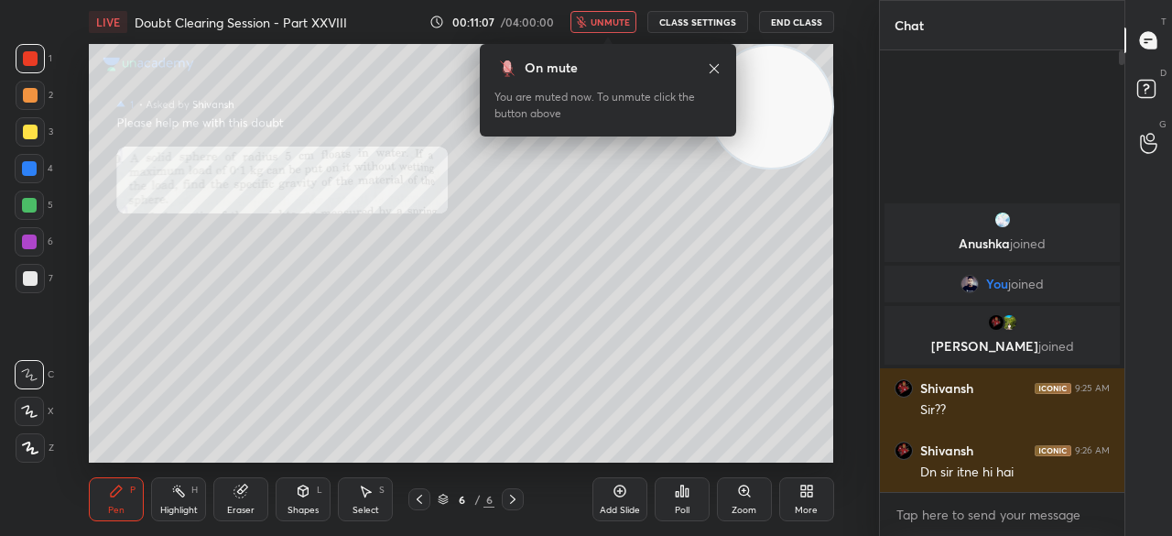
click at [630, 16] on span "unmute" at bounding box center [610, 22] width 39 height 13
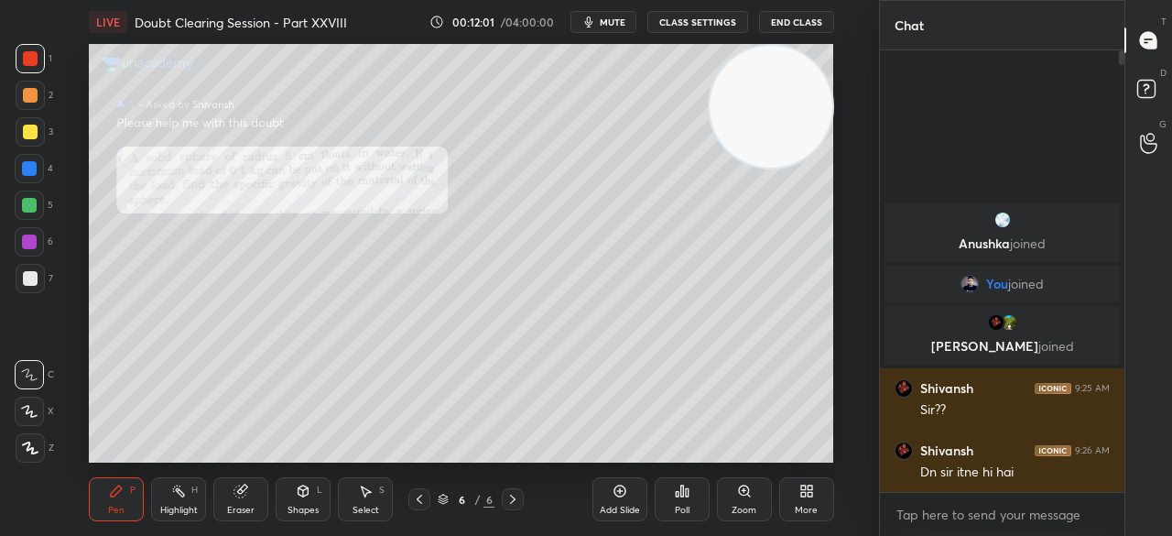
click at [37, 169] on div at bounding box center [29, 168] width 15 height 15
click at [34, 165] on div at bounding box center [29, 168] width 15 height 15
click at [37, 123] on div at bounding box center [30, 131] width 29 height 29
click at [40, 122] on div at bounding box center [30, 131] width 29 height 29
click at [36, 60] on div at bounding box center [30, 58] width 15 height 15
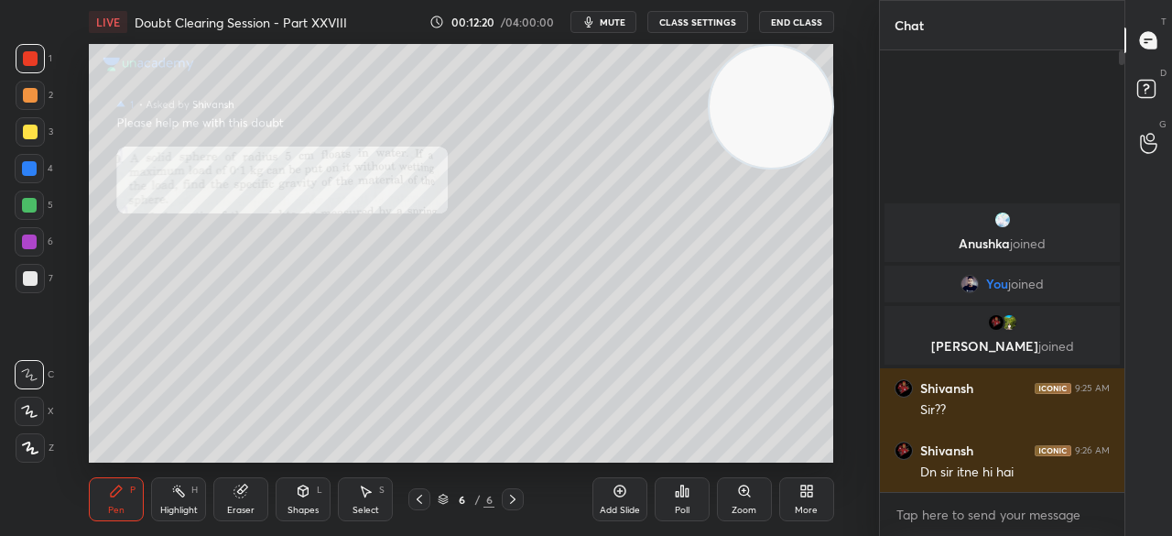
click at [33, 55] on div at bounding box center [30, 58] width 15 height 15
click at [35, 125] on div at bounding box center [30, 132] width 15 height 15
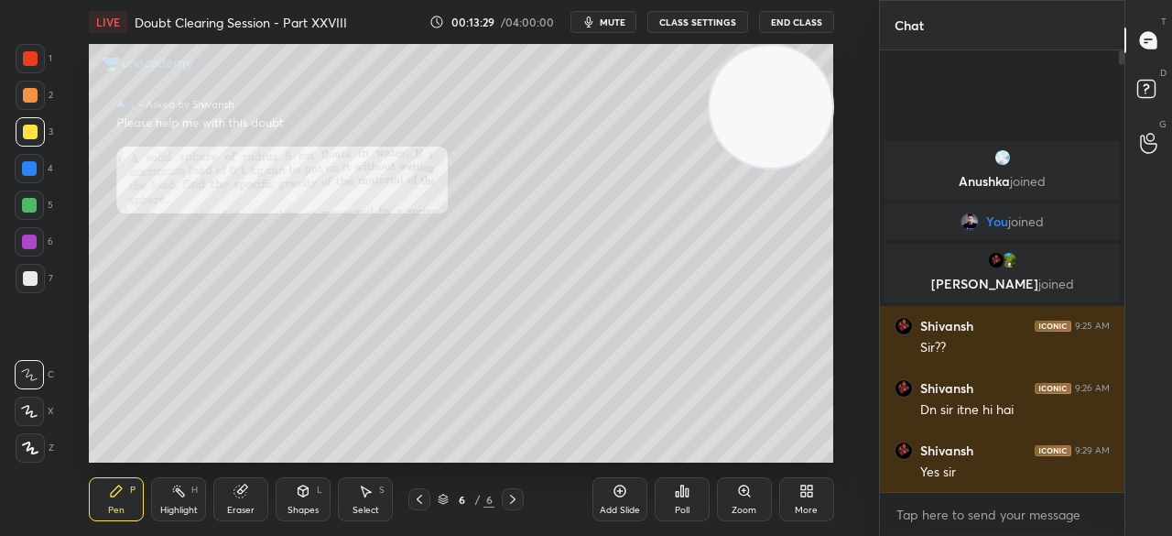
click at [35, 173] on div at bounding box center [29, 168] width 15 height 15
click at [28, 164] on div at bounding box center [29, 168] width 15 height 15
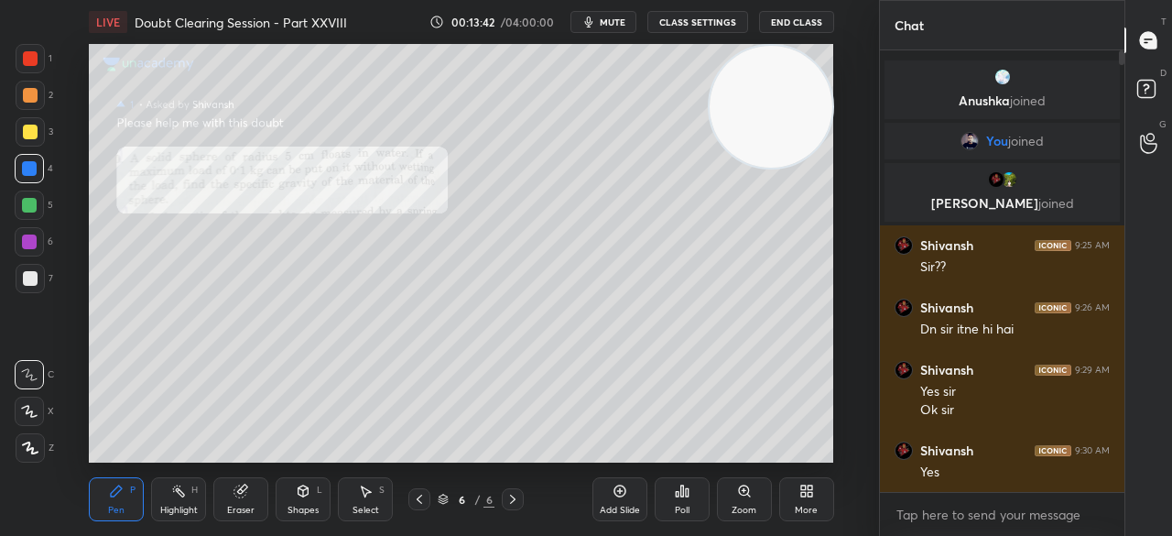
click at [29, 69] on div at bounding box center [30, 58] width 29 height 29
click at [18, 67] on div at bounding box center [30, 58] width 29 height 29
click at [420, 502] on icon at bounding box center [419, 499] width 15 height 15
click at [30, 141] on div at bounding box center [30, 131] width 29 height 29
click at [31, 154] on div at bounding box center [29, 168] width 29 height 29
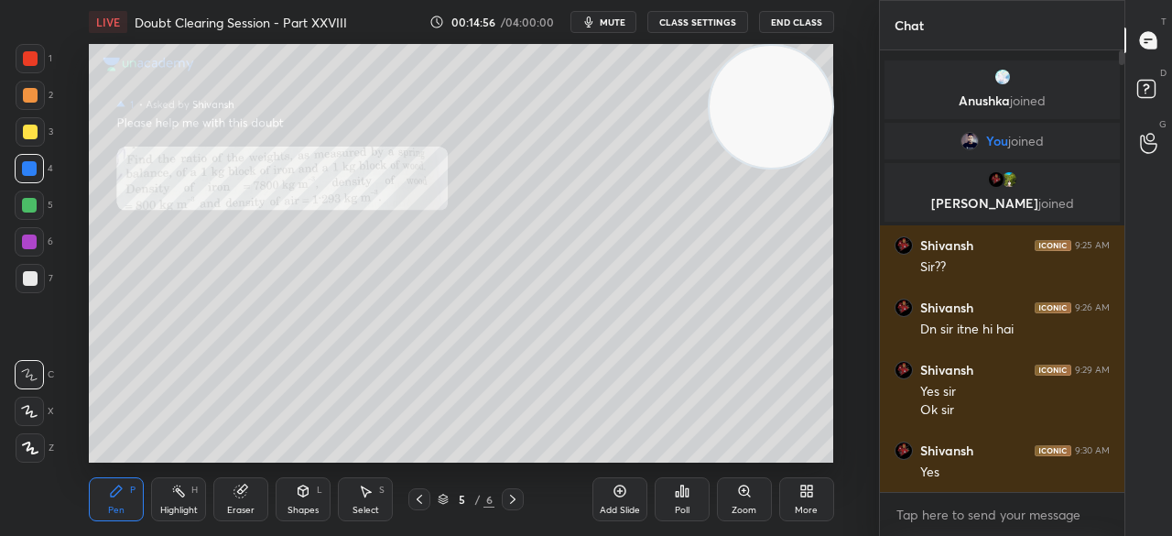
click at [29, 164] on div at bounding box center [29, 168] width 15 height 15
click at [29, 126] on div at bounding box center [30, 132] width 15 height 15
click at [42, 179] on div at bounding box center [29, 168] width 29 height 29
click at [27, 180] on div at bounding box center [29, 168] width 29 height 29
click at [44, 70] on div "1" at bounding box center [34, 58] width 37 height 29
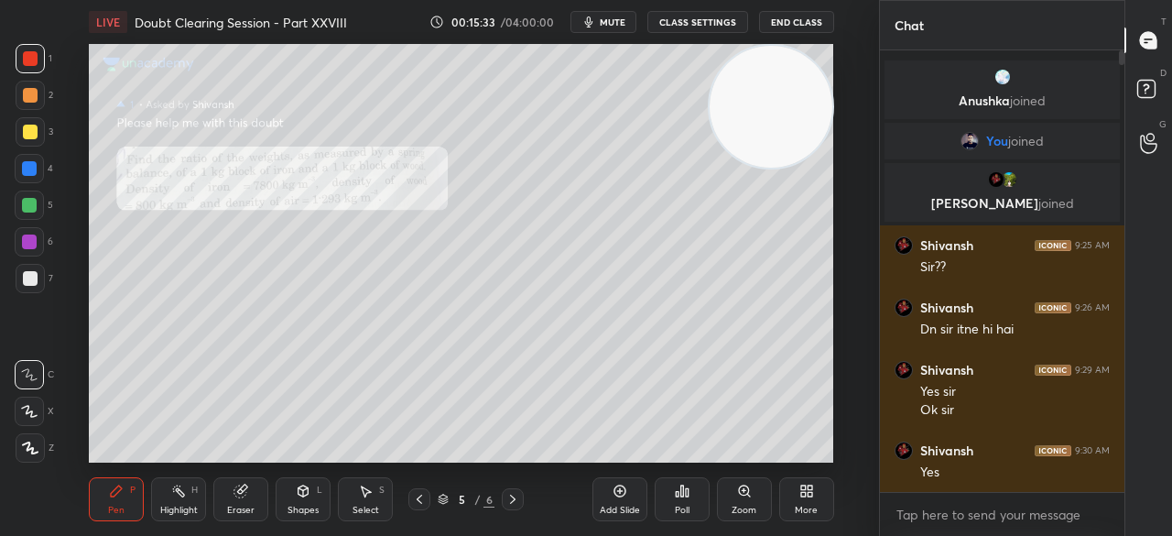
click at [33, 60] on div at bounding box center [30, 58] width 15 height 15
click at [36, 55] on div at bounding box center [30, 58] width 15 height 15
click at [31, 131] on div at bounding box center [30, 132] width 15 height 15
click at [32, 134] on div at bounding box center [30, 132] width 15 height 15
click at [23, 58] on div at bounding box center [30, 58] width 15 height 15
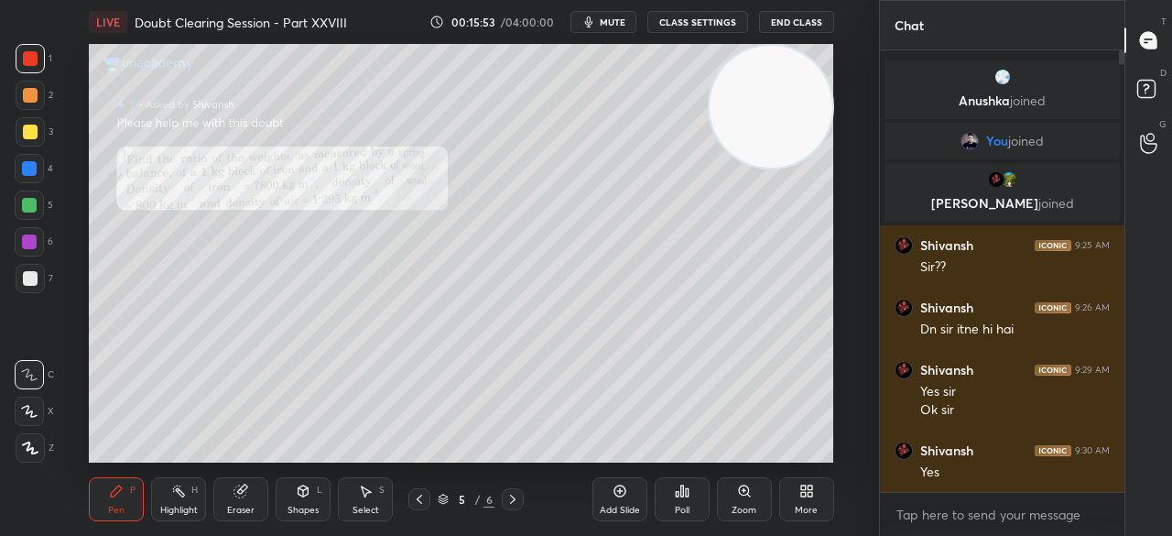
click at [22, 60] on div at bounding box center [30, 58] width 29 height 29
click at [23, 125] on div at bounding box center [30, 132] width 15 height 15
click at [16, 129] on div at bounding box center [30, 131] width 29 height 29
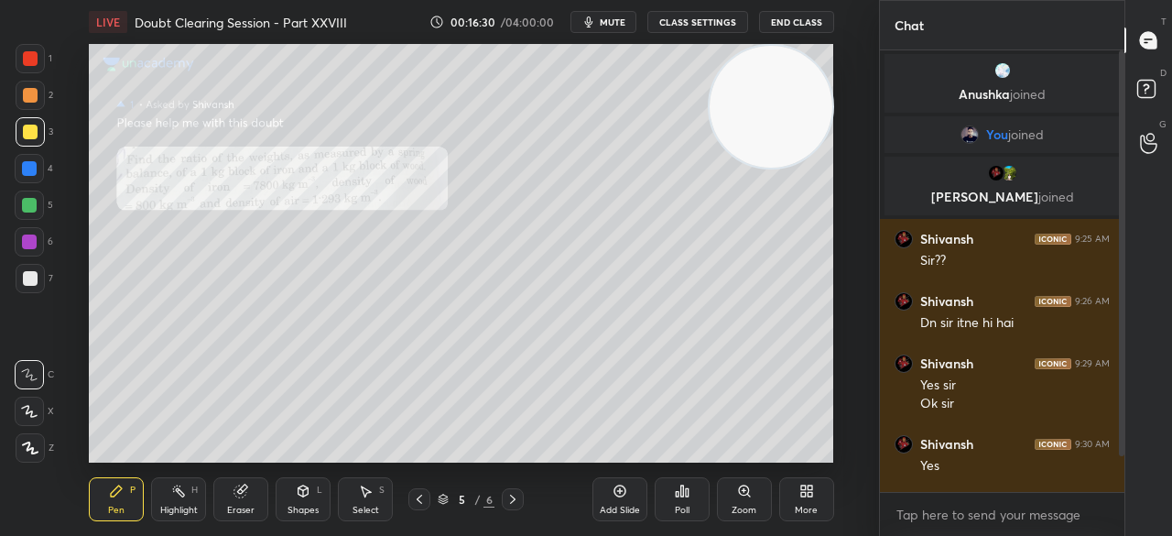
click at [29, 275] on div at bounding box center [30, 278] width 15 height 15
click at [34, 58] on div at bounding box center [30, 58] width 15 height 15
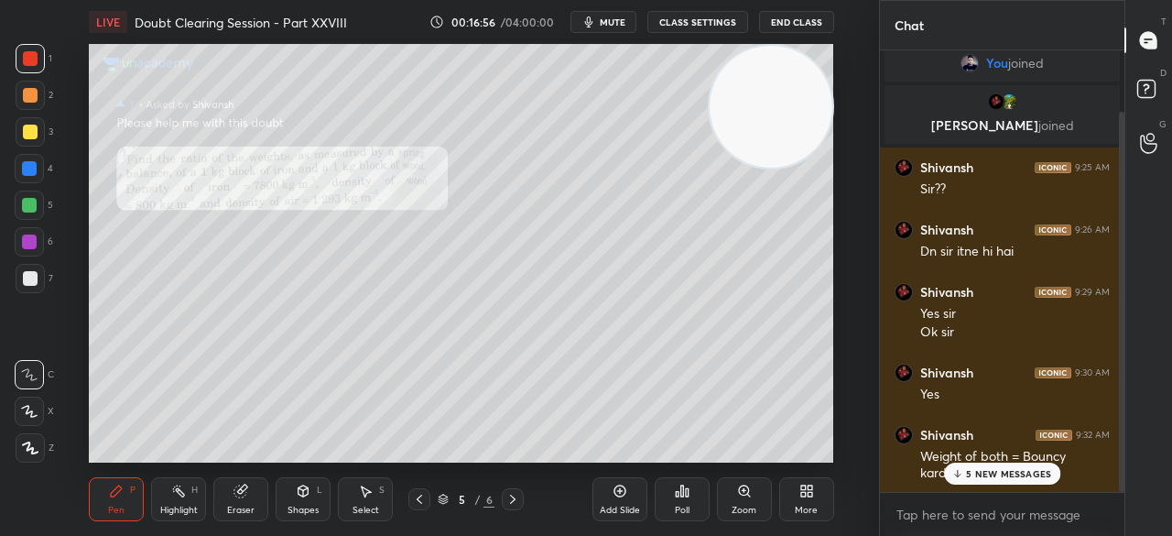
click at [972, 473] on p "5 NEW MESSAGES" at bounding box center [1008, 473] width 85 height 11
click at [265, 498] on div "Eraser" at bounding box center [240, 499] width 55 height 44
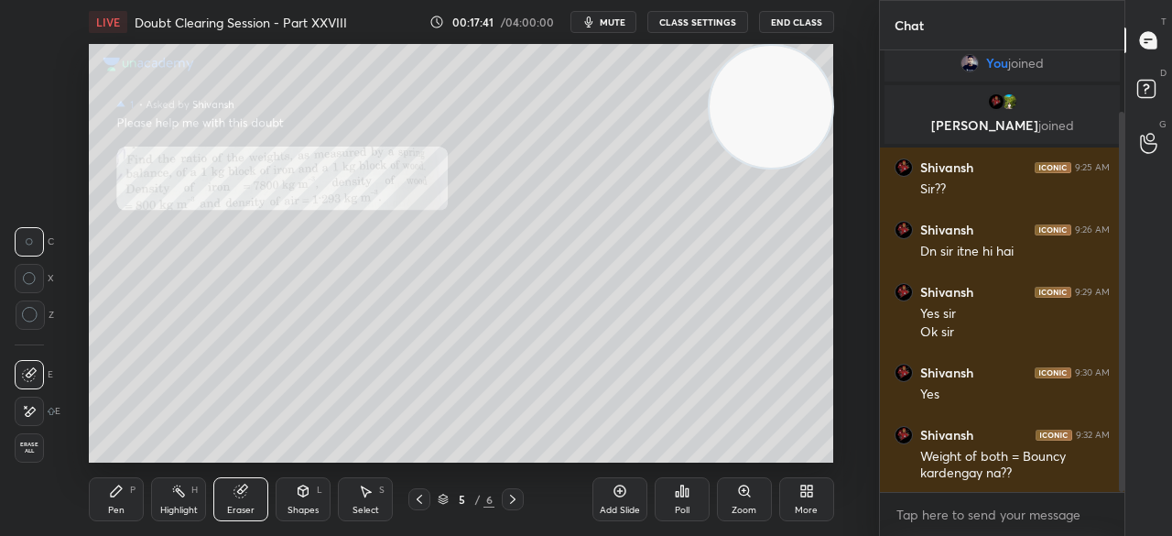
click at [132, 499] on div "Pen P" at bounding box center [116, 499] width 55 height 44
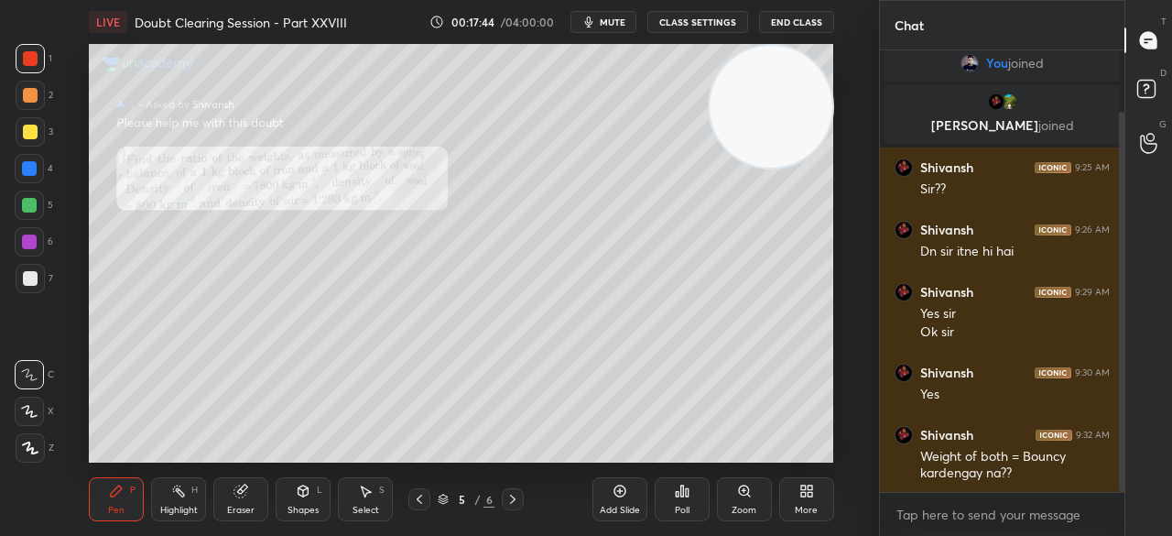
click at [38, 131] on div at bounding box center [30, 131] width 29 height 29
click at [43, 129] on div at bounding box center [30, 131] width 29 height 29
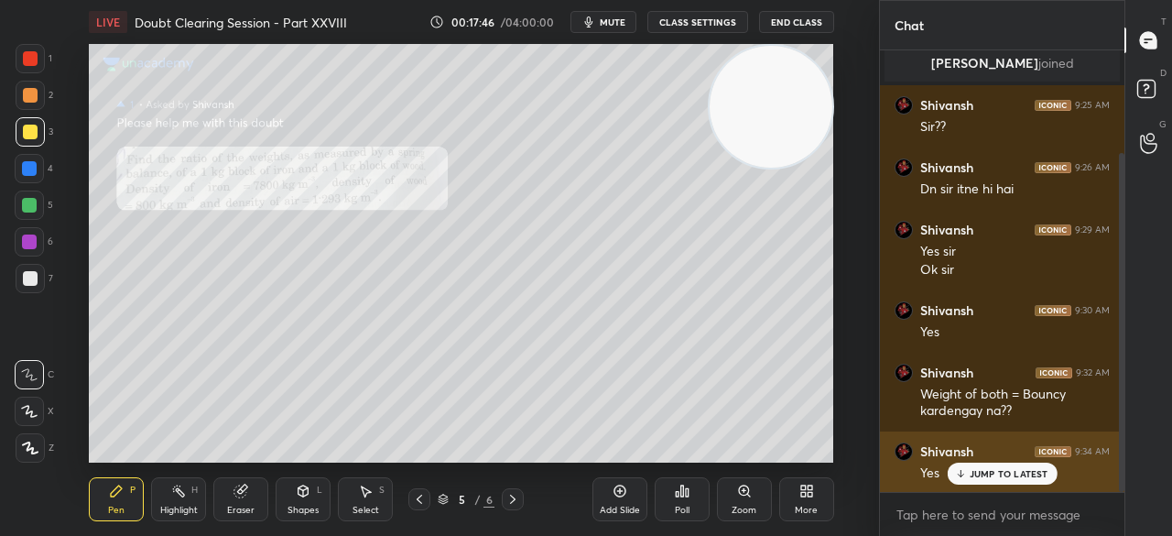
click at [965, 472] on icon at bounding box center [960, 473] width 12 height 11
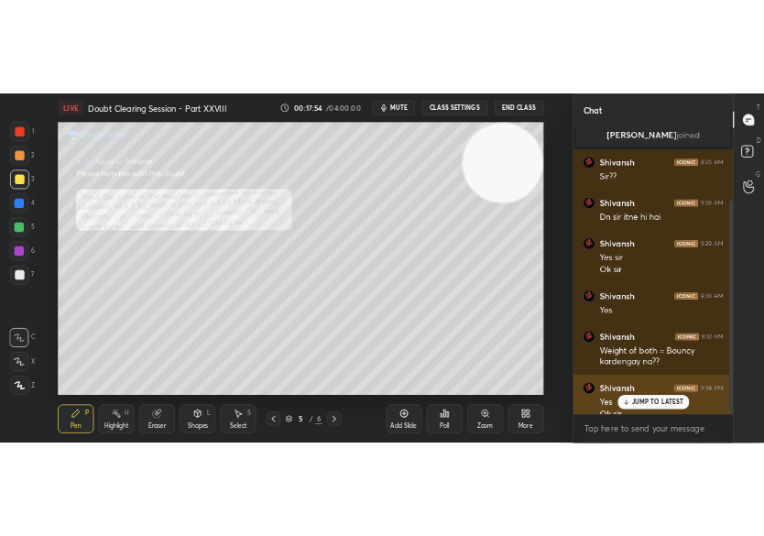
scroll to position [152, 0]
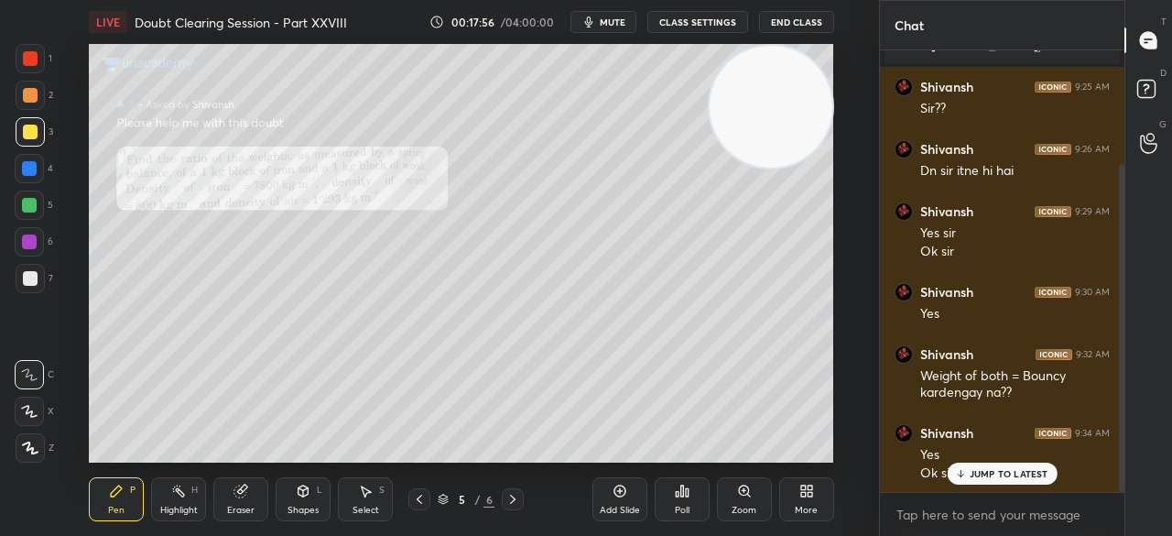
click at [997, 475] on p "JUMP TO LATEST" at bounding box center [1009, 473] width 79 height 11
click at [425, 496] on icon at bounding box center [419, 499] width 15 height 15
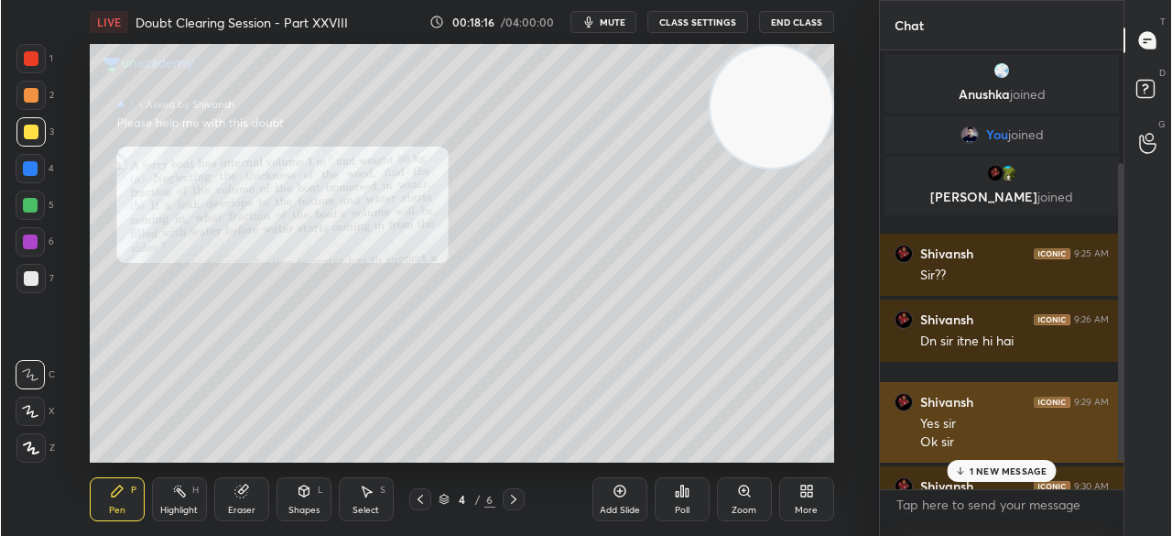
scroll to position [418, 806]
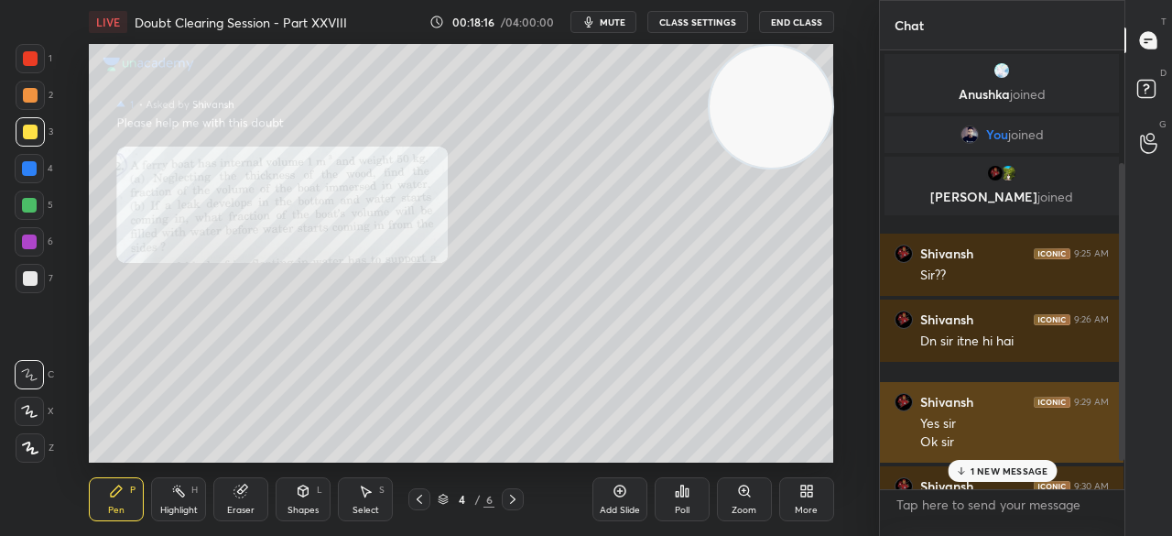
type textarea "x"
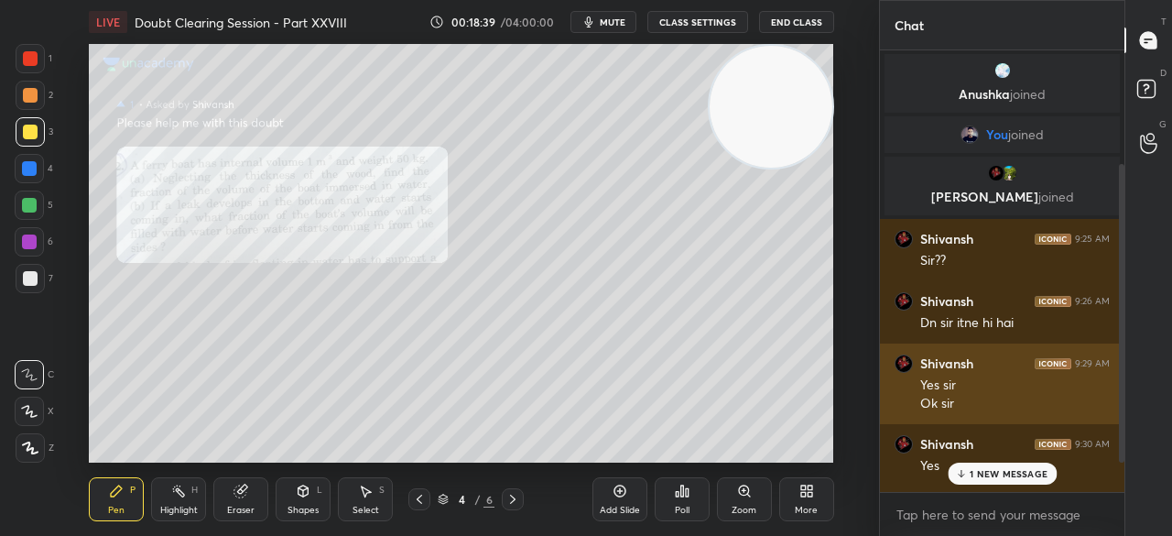
scroll to position [436, 239]
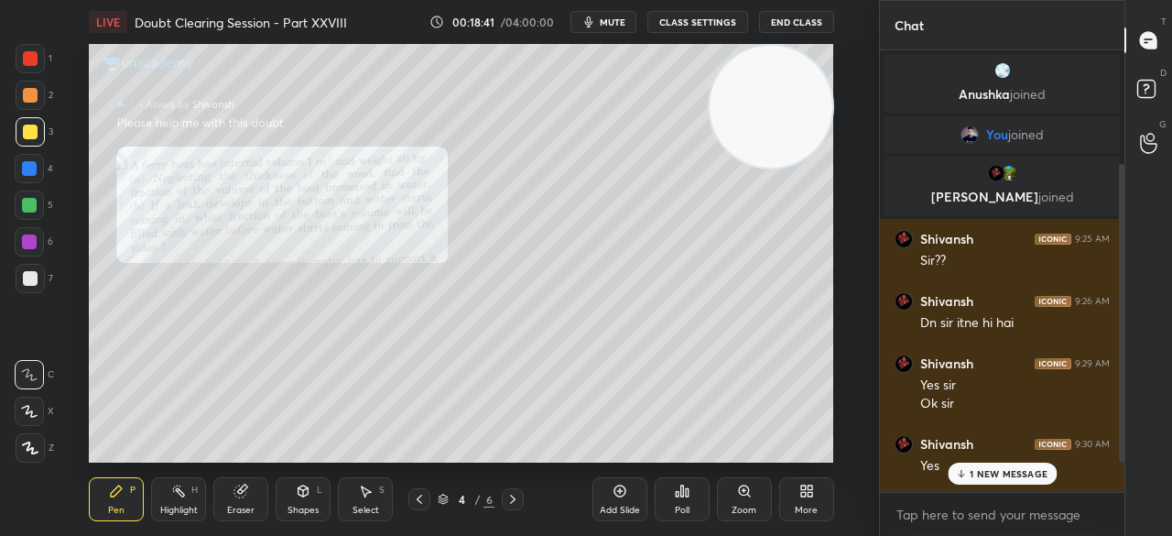
click at [1007, 476] on p "1 NEW MESSAGE" at bounding box center [1009, 473] width 78 height 11
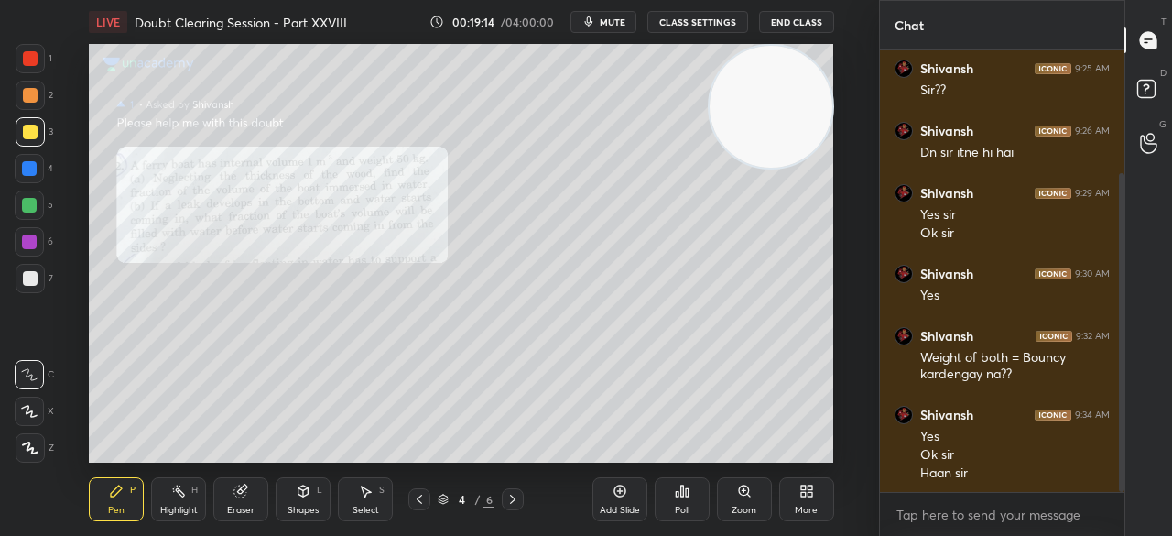
click at [29, 69] on div at bounding box center [30, 58] width 29 height 29
click at [29, 70] on div at bounding box center [30, 58] width 29 height 29
click at [20, 174] on div at bounding box center [29, 168] width 29 height 29
click at [24, 175] on div at bounding box center [29, 168] width 15 height 15
click at [44, 71] on div "1" at bounding box center [34, 58] width 37 height 29
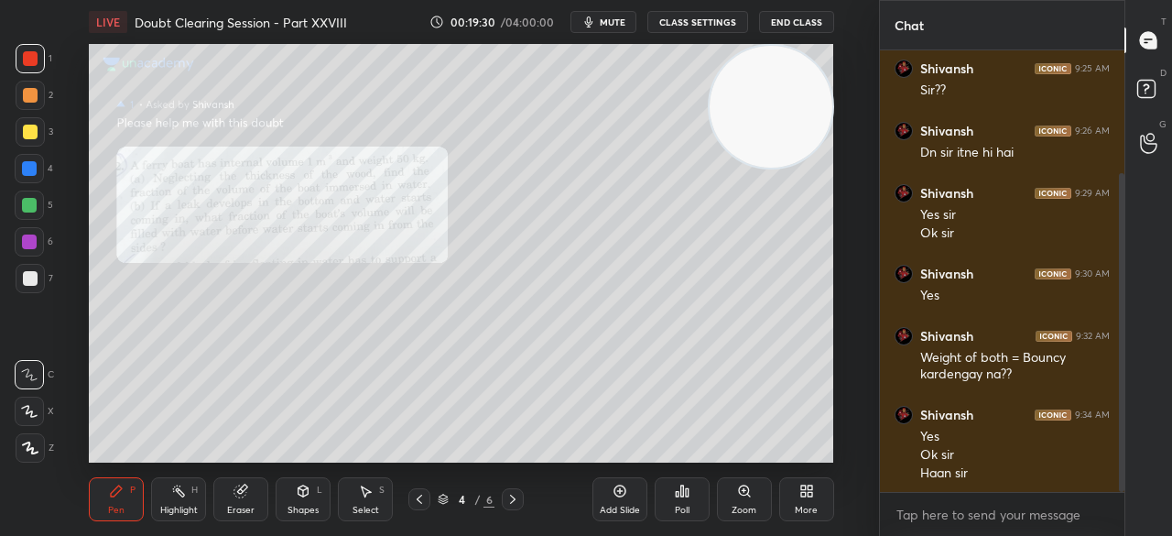
scroll to position [233, 0]
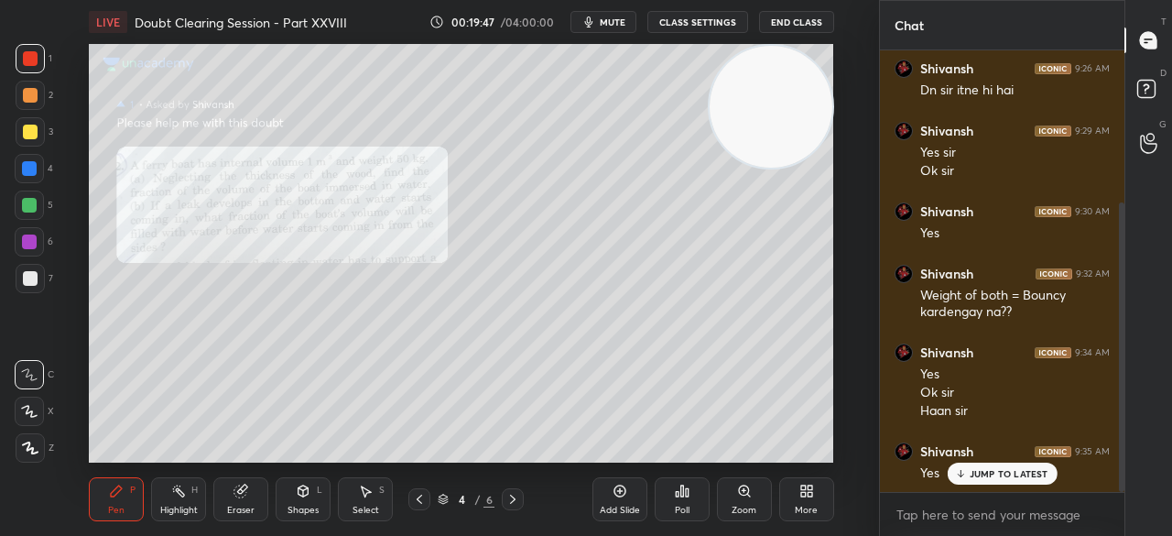
click at [982, 481] on div "JUMP TO LATEST" at bounding box center [1002, 473] width 110 height 22
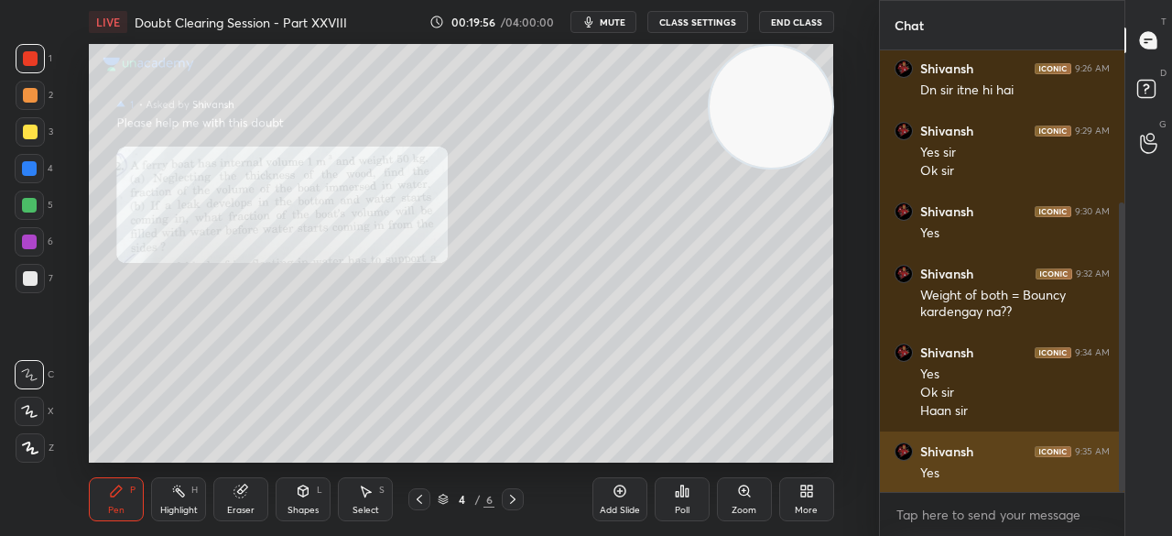
scroll to position [311, 0]
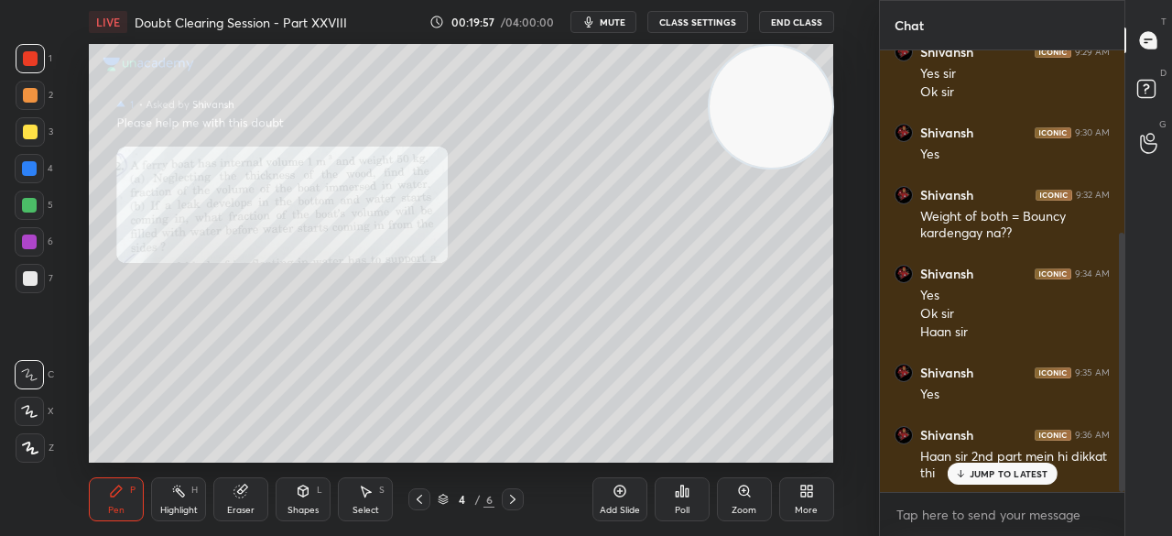
click at [978, 472] on p "JUMP TO LATEST" at bounding box center [1009, 473] width 79 height 11
click at [31, 134] on div at bounding box center [30, 132] width 15 height 15
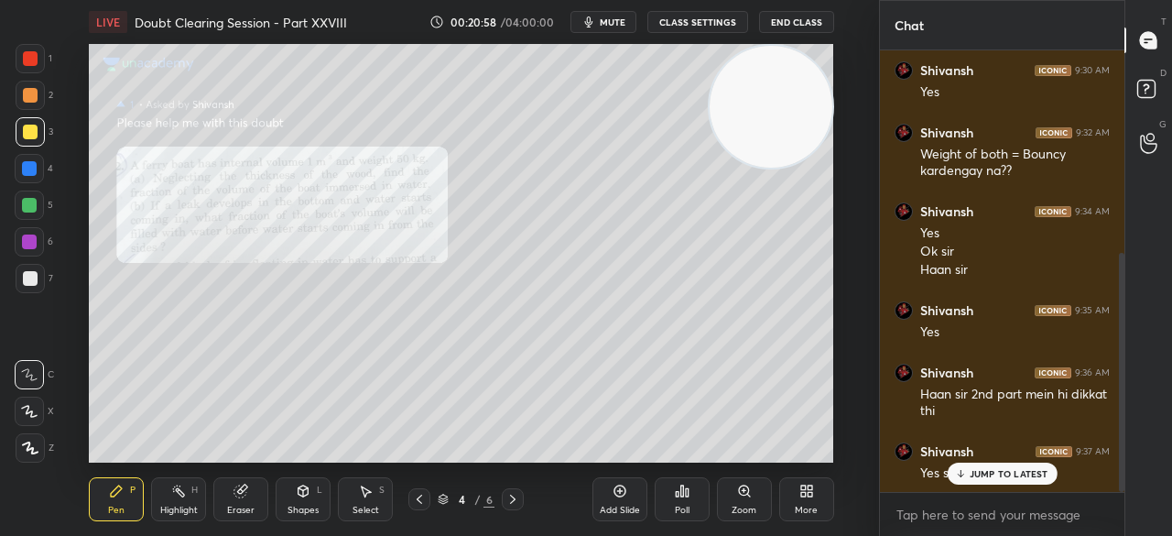
click at [13, 168] on div "1 2 3 4 5 6 7 C X Z C X Z E E Erase all H H" at bounding box center [29, 253] width 59 height 418
click at [18, 169] on div at bounding box center [29, 168] width 29 height 29
click at [183, 512] on div "Highlight" at bounding box center [179, 509] width 38 height 9
click at [29, 439] on div at bounding box center [29, 447] width 29 height 29
click at [107, 486] on div "Pen P" at bounding box center [116, 499] width 55 height 44
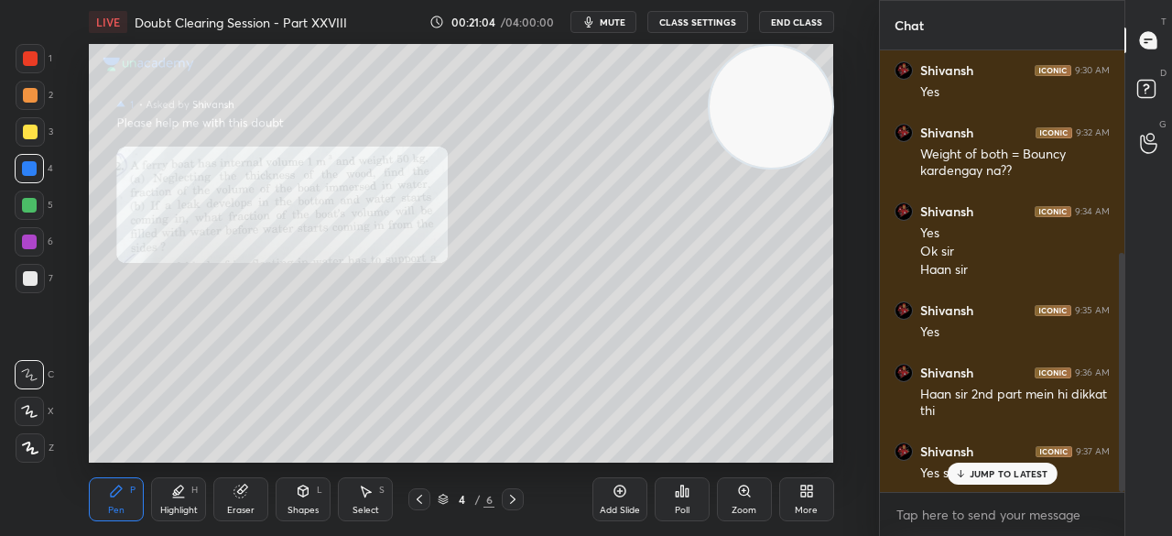
click at [113, 481] on div "Pen P" at bounding box center [116, 499] width 55 height 44
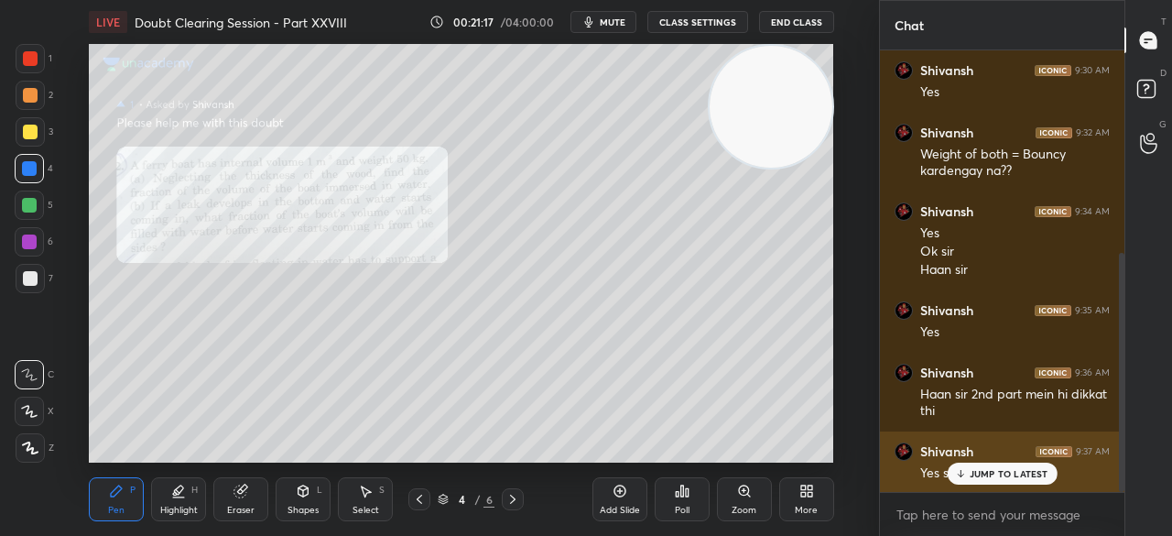
click at [996, 472] on p "JUMP TO LATEST" at bounding box center [1009, 473] width 79 height 11
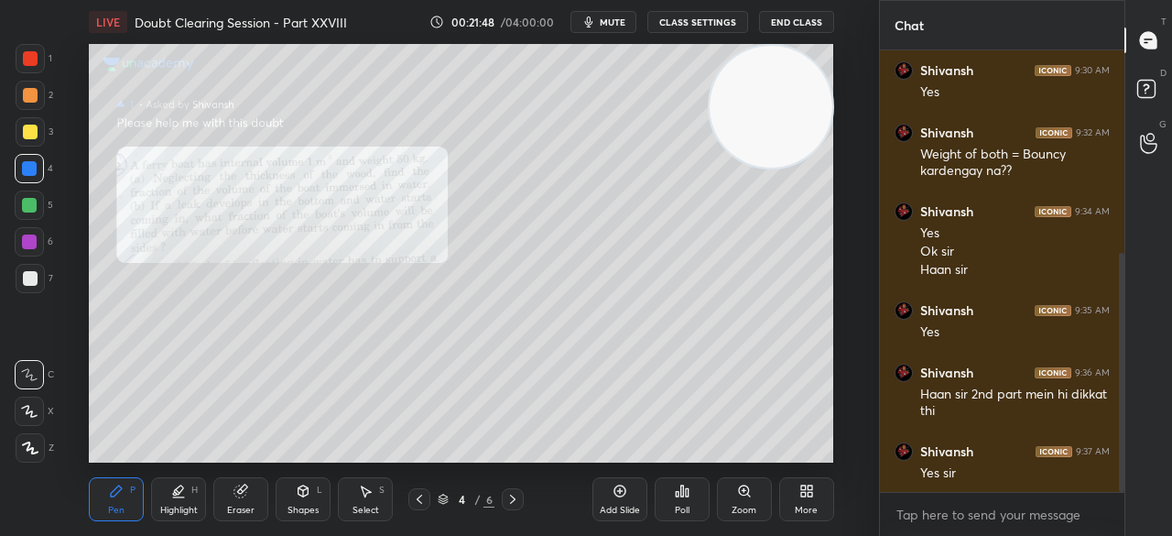
click at [35, 133] on div at bounding box center [30, 132] width 15 height 15
click at [33, 131] on div at bounding box center [30, 132] width 15 height 15
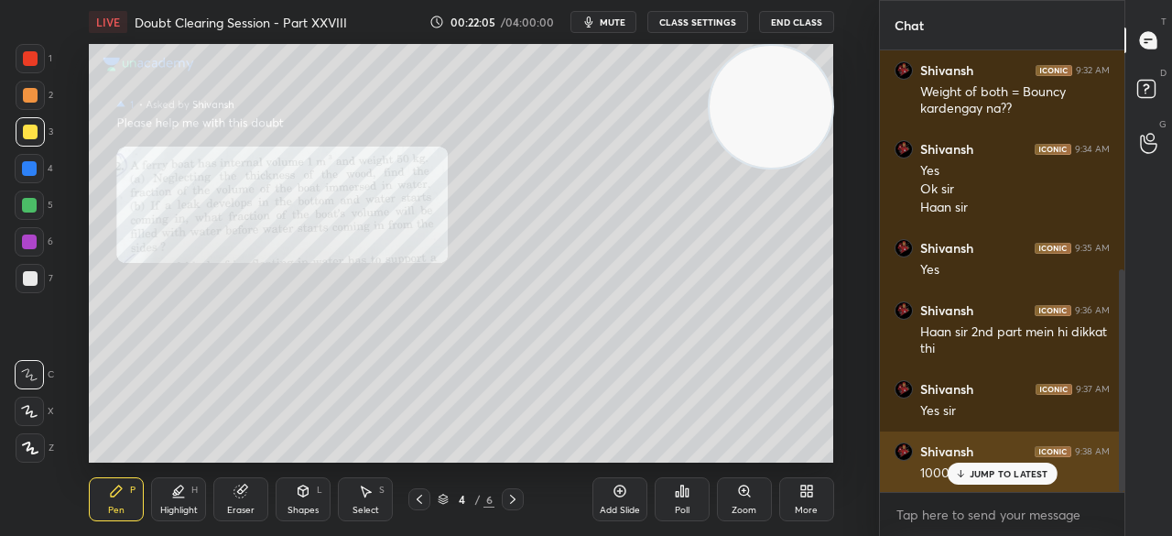
click at [974, 483] on div "JUMP TO LATEST" at bounding box center [1002, 473] width 110 height 22
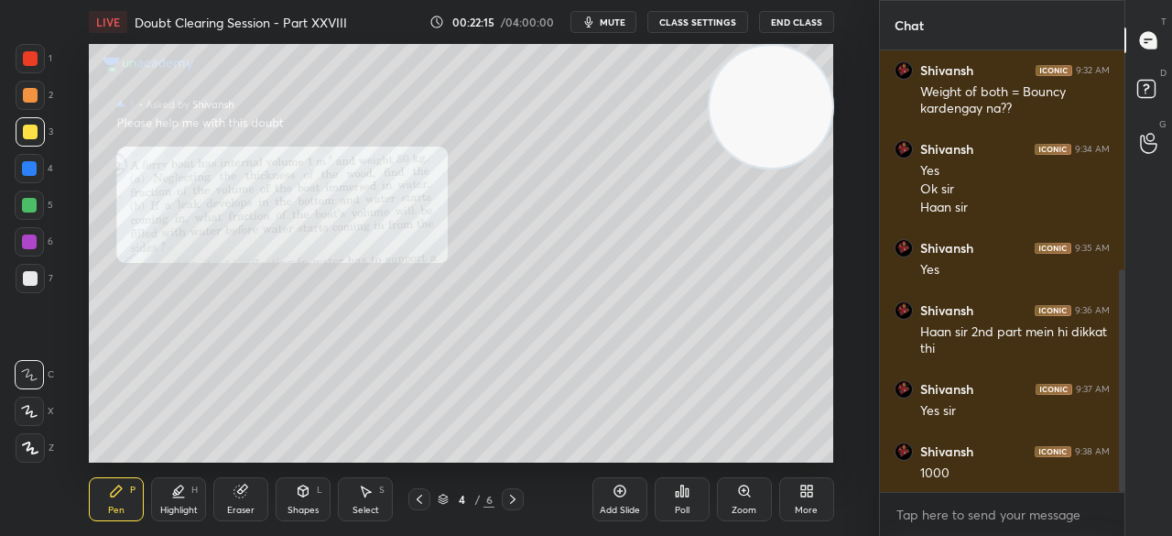
scroll to position [454, 0]
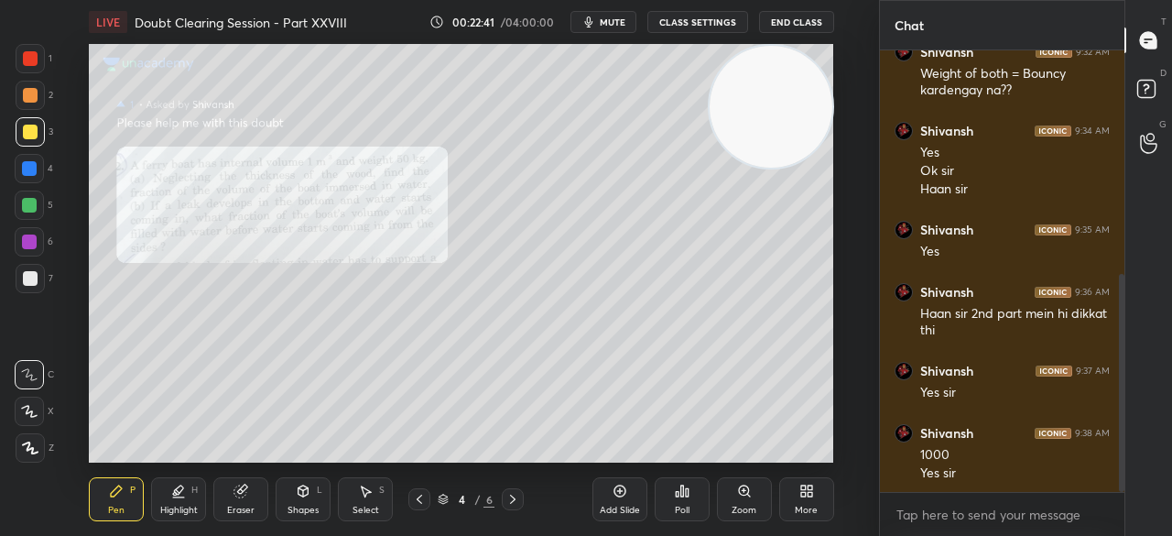
click at [45, 166] on div "4" at bounding box center [34, 168] width 38 height 29
click at [37, 197] on div at bounding box center [29, 204] width 29 height 29
click at [39, 200] on div at bounding box center [29, 204] width 29 height 29
click at [44, 63] on div at bounding box center [30, 58] width 29 height 29
click at [38, 66] on div at bounding box center [30, 58] width 29 height 29
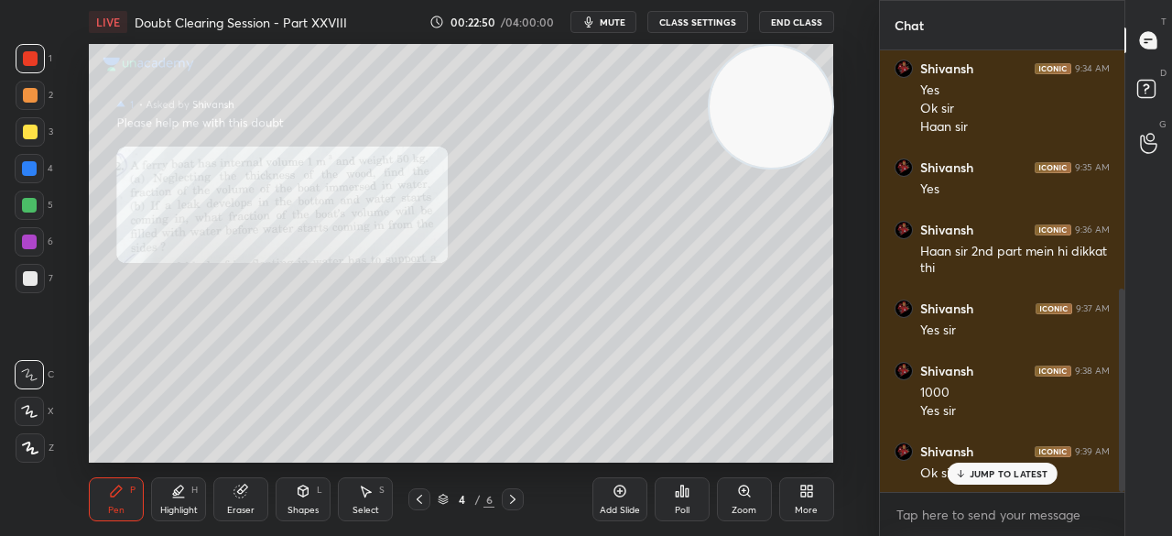
scroll to position [535, 0]
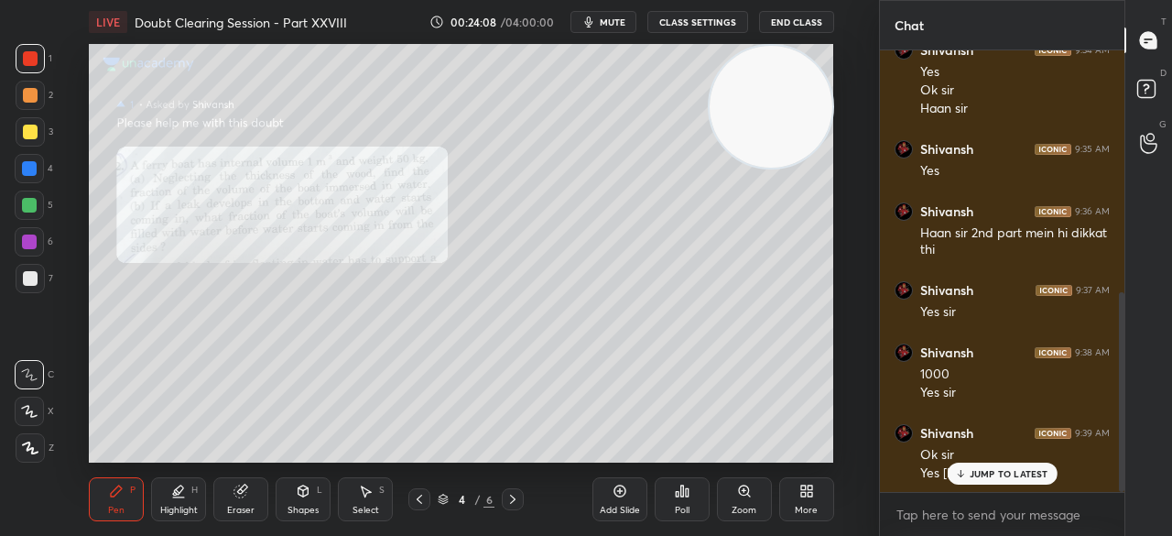
click at [791, 19] on button "End Class" at bounding box center [796, 22] width 75 height 22
